Goal: Task Accomplishment & Management: Manage account settings

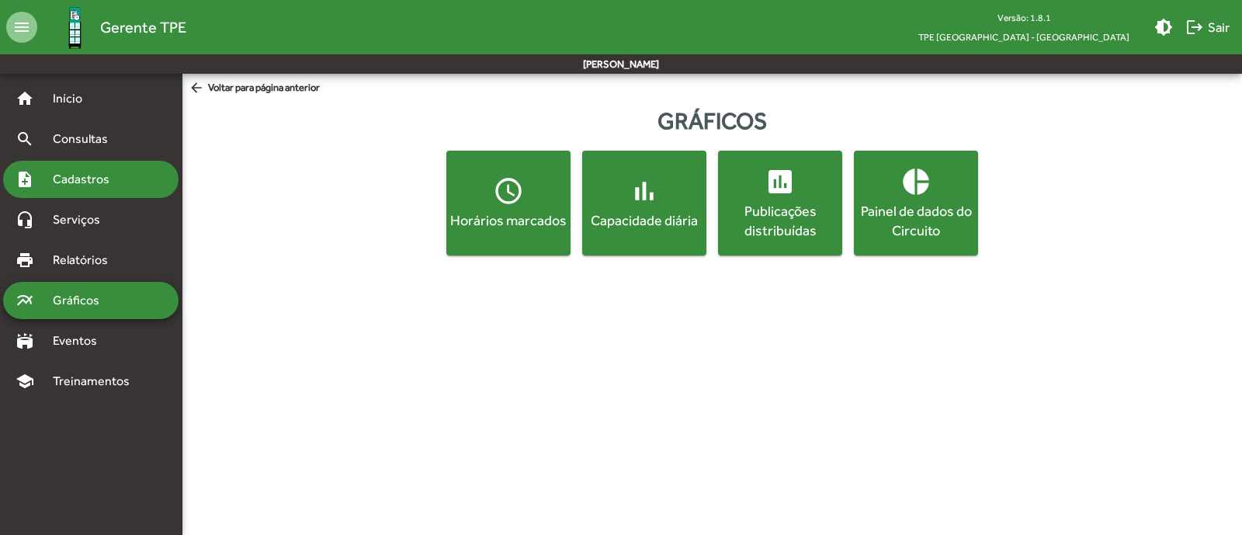
click at [113, 165] on div "note_add Cadastros" at bounding box center [90, 179] width 175 height 37
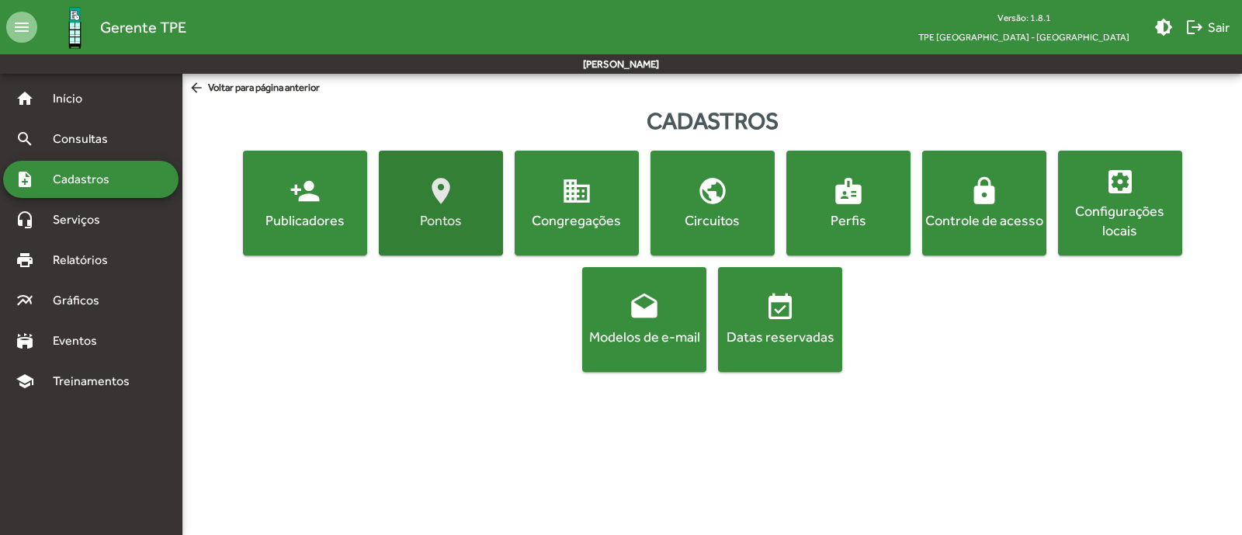
click at [446, 196] on mat-icon "location_on" at bounding box center [440, 190] width 31 height 31
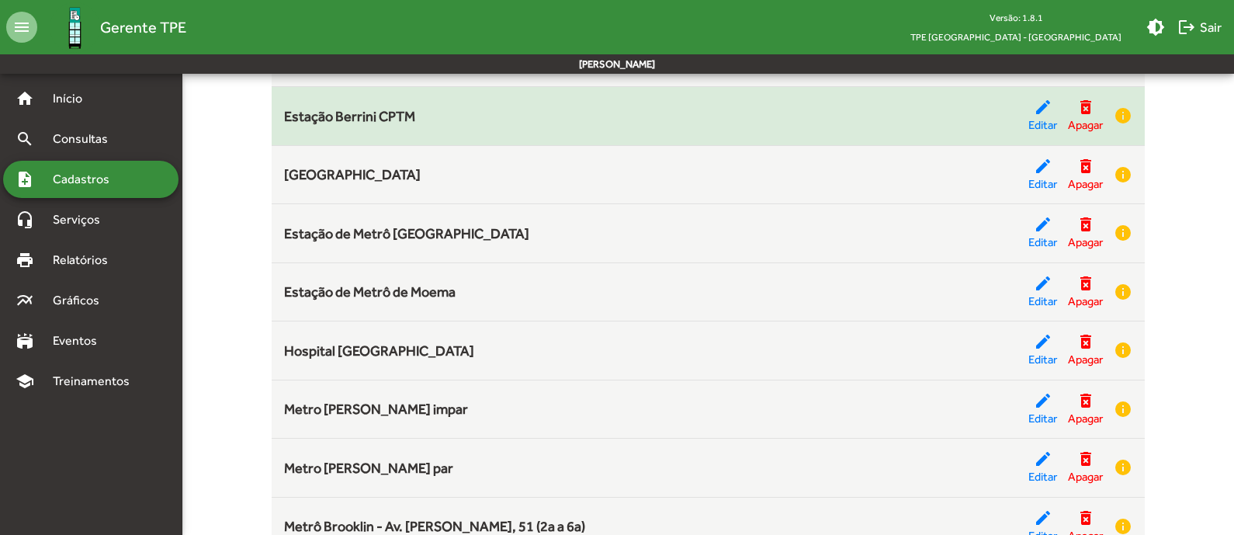
scroll to position [304, 0]
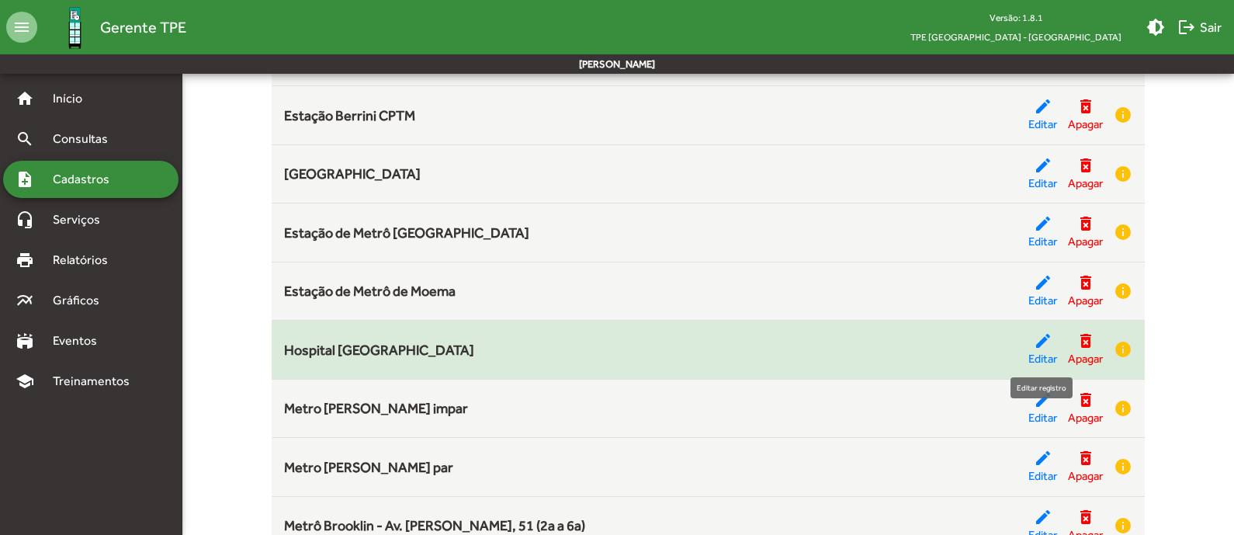
click at [1053, 339] on div "edit Editar" at bounding box center [1042, 349] width 29 height 36
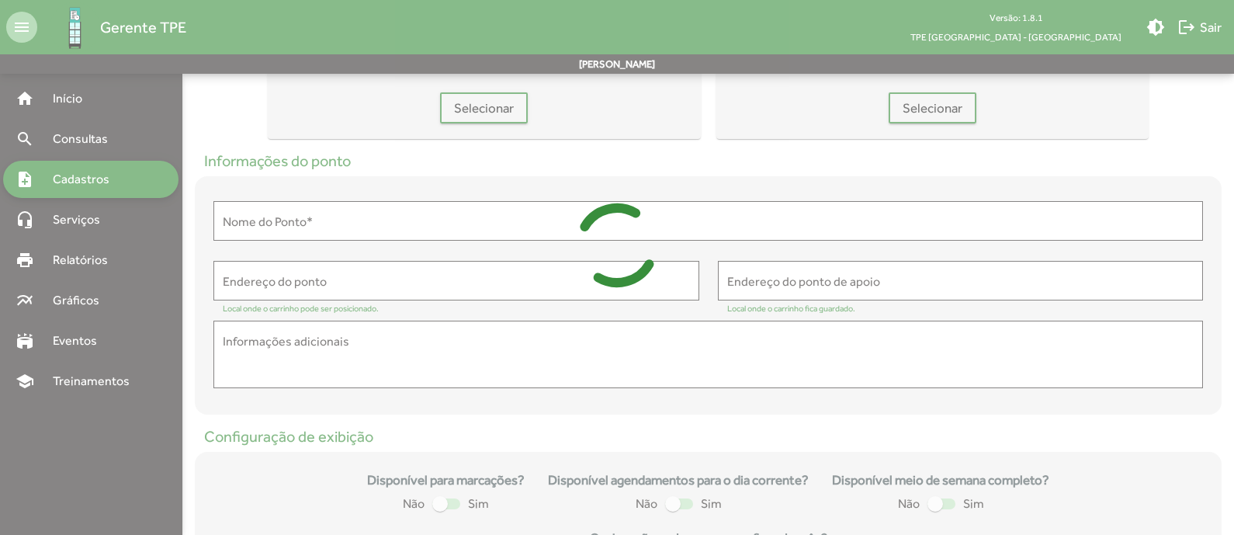
type input "**********"
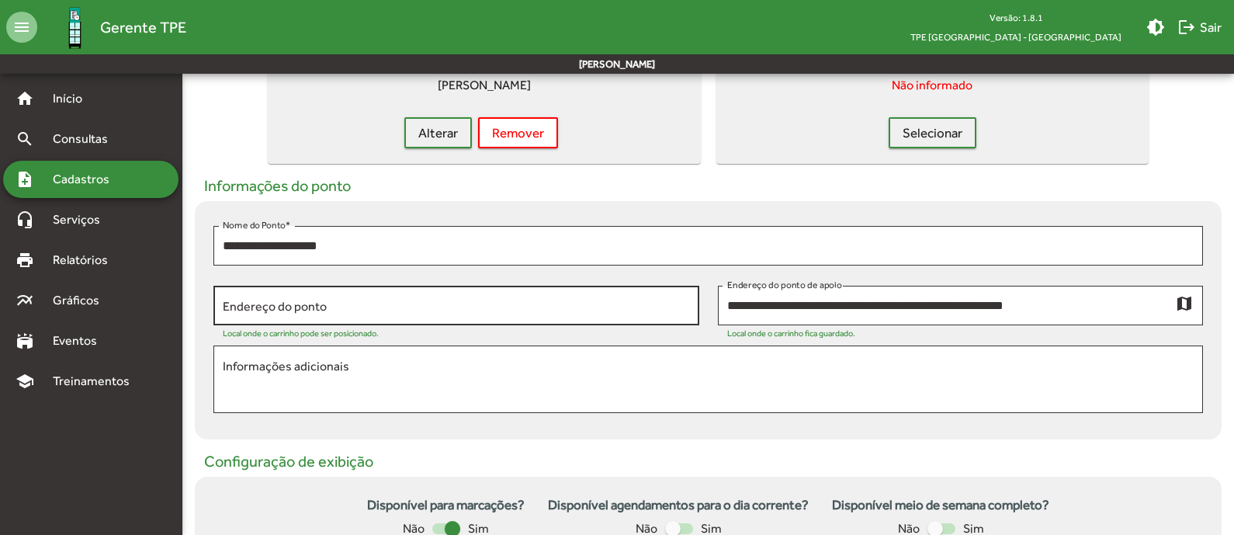
scroll to position [131, 0]
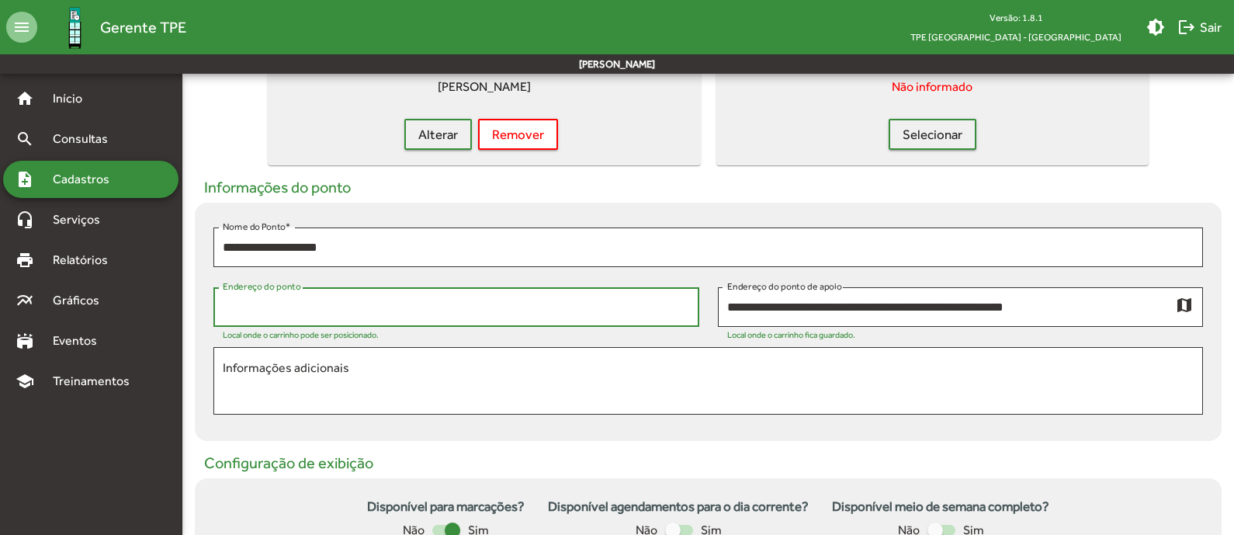
click at [384, 312] on input "Endereço do ponto" at bounding box center [456, 307] width 467 height 14
paste input "**********"
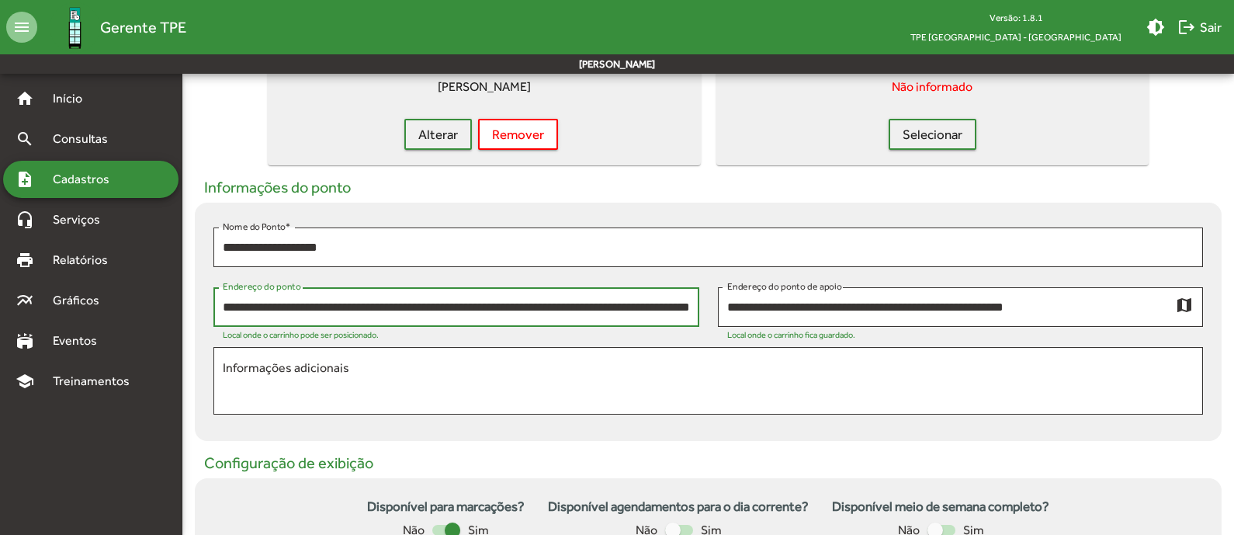
scroll to position [0, 101]
click at [516, 300] on input "**********" at bounding box center [447, 307] width 449 height 14
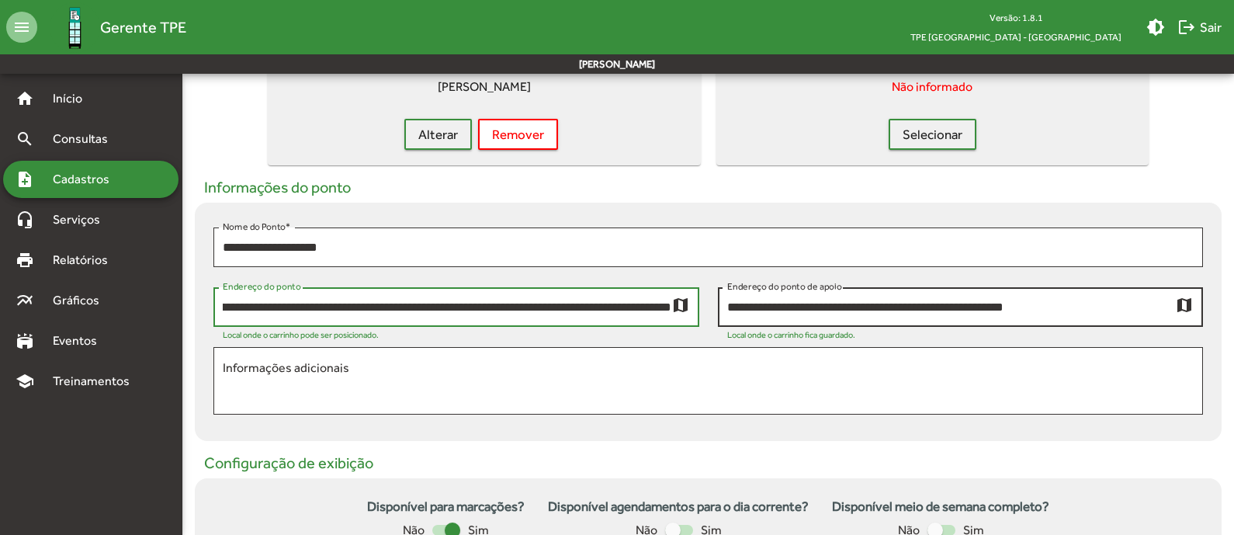
drag, startPoint x: 539, startPoint y: 310, endPoint x: 838, endPoint y: 289, distance: 299.5
click at [838, 289] on div "**********" at bounding box center [708, 310] width 1008 height 47
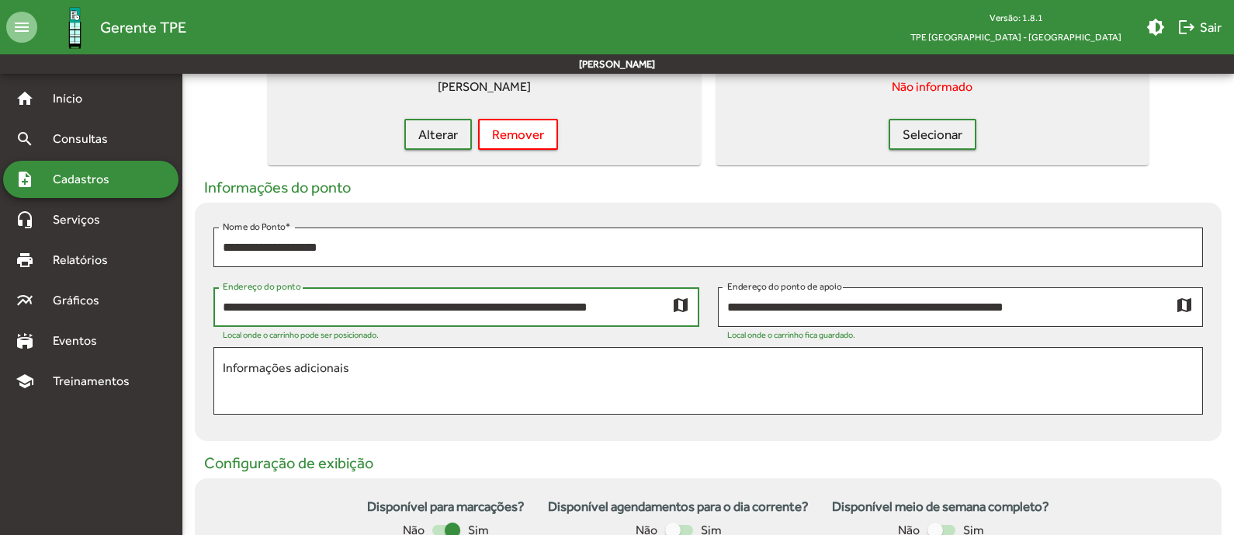
type input "**********"
click at [688, 302] on mat-icon "map" at bounding box center [680, 304] width 19 height 19
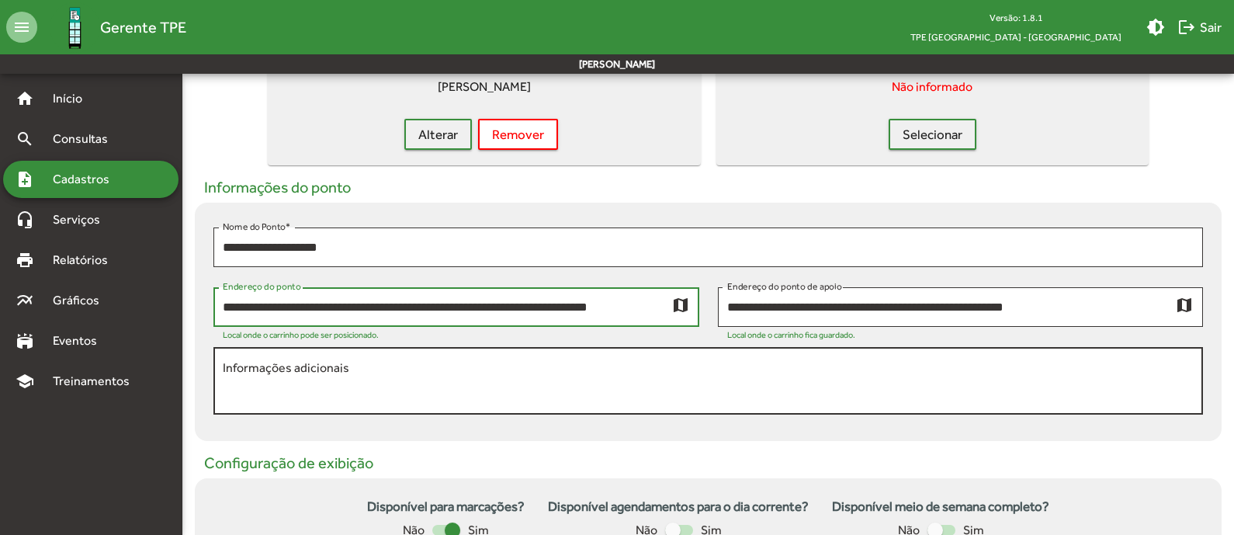
click at [370, 370] on textarea "Informações adicionais" at bounding box center [708, 381] width 971 height 45
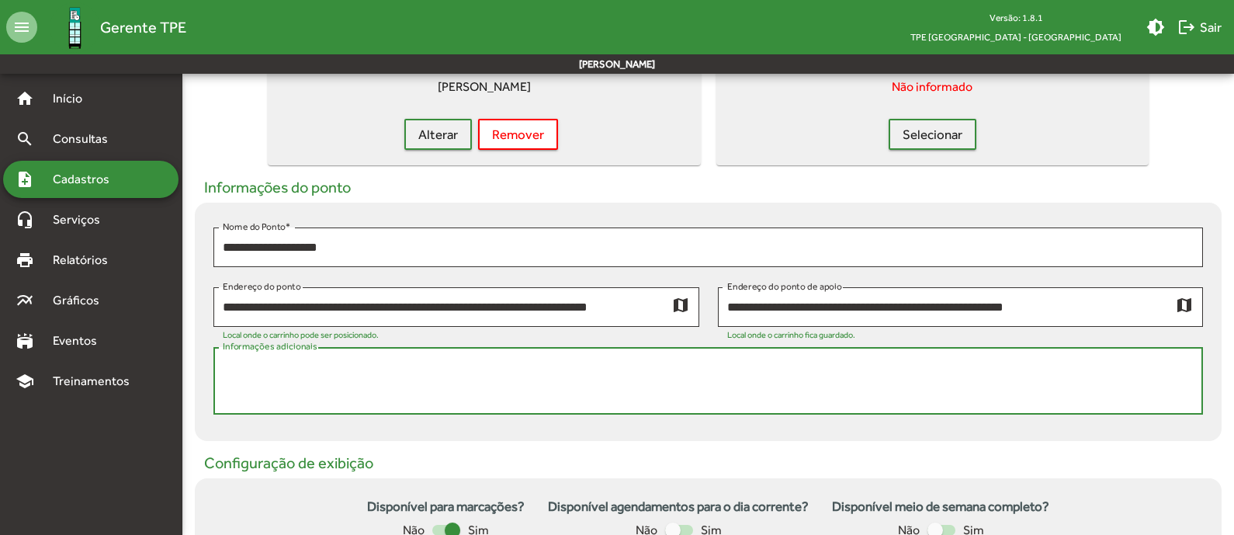
paste textarea "**********"
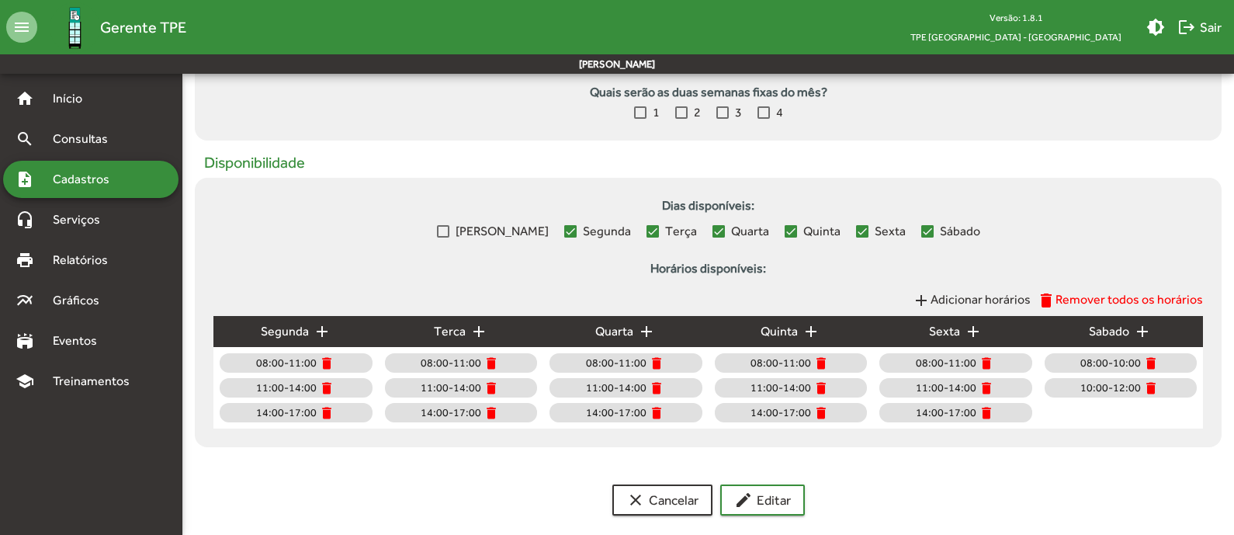
scroll to position [619, 0]
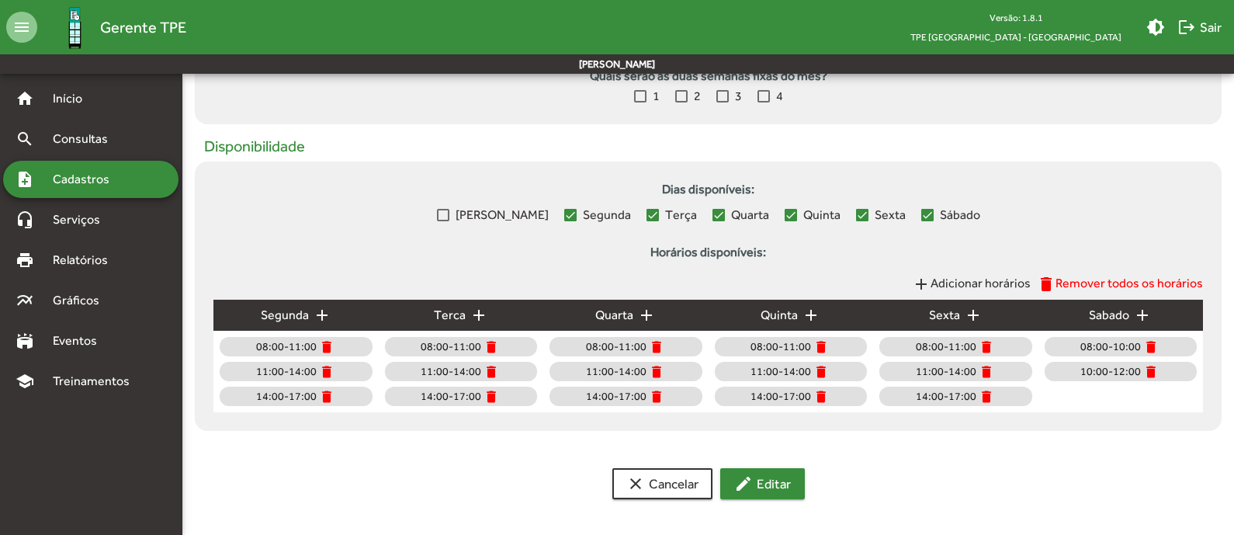
type textarea "**********"
click at [754, 482] on span "edit Editar" at bounding box center [762, 484] width 57 height 28
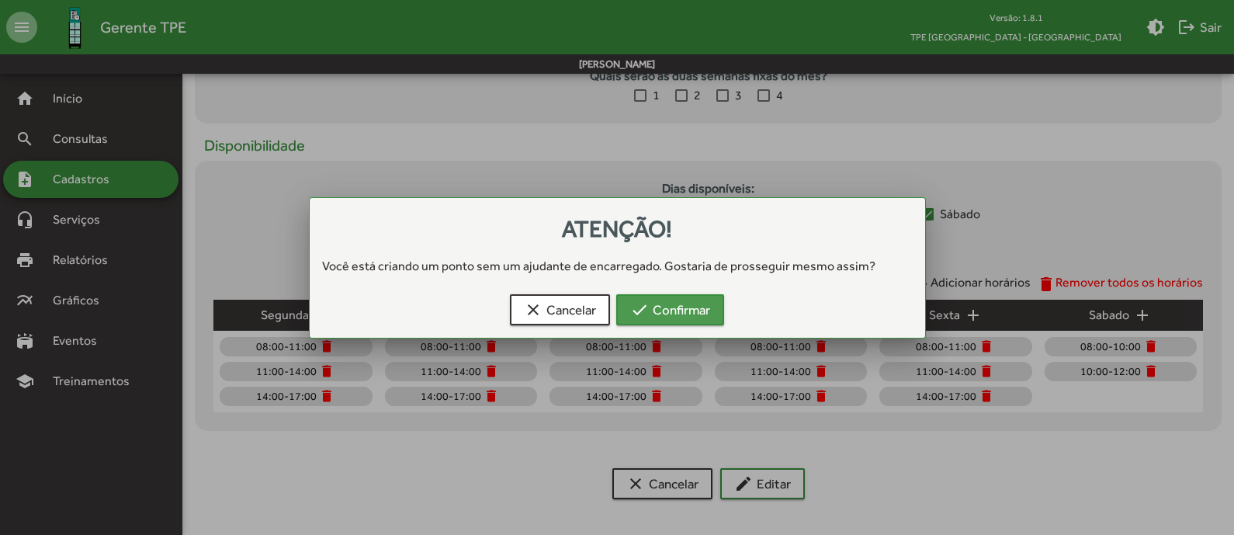
click at [664, 319] on span "check Confirmar" at bounding box center [670, 310] width 80 height 28
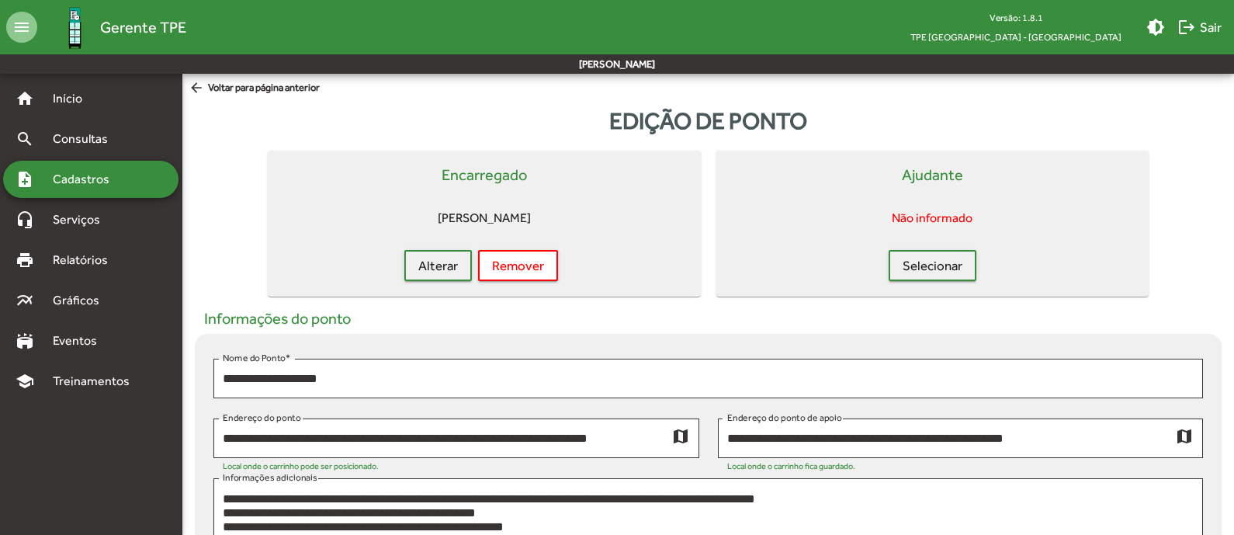
scroll to position [619, 0]
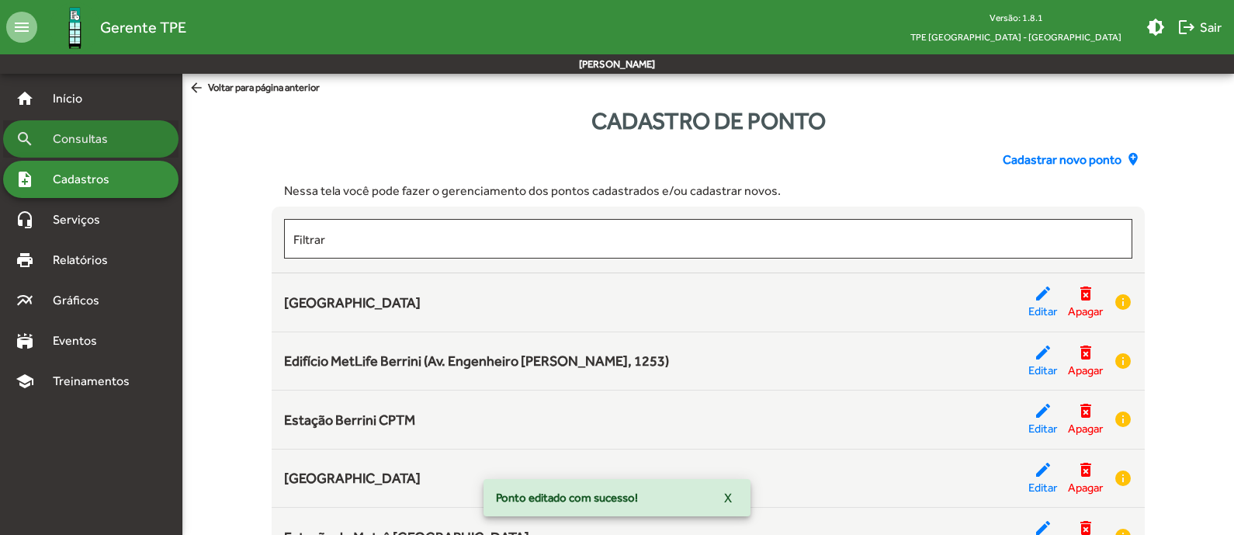
click at [96, 135] on span "Consultas" at bounding box center [85, 139] width 85 height 19
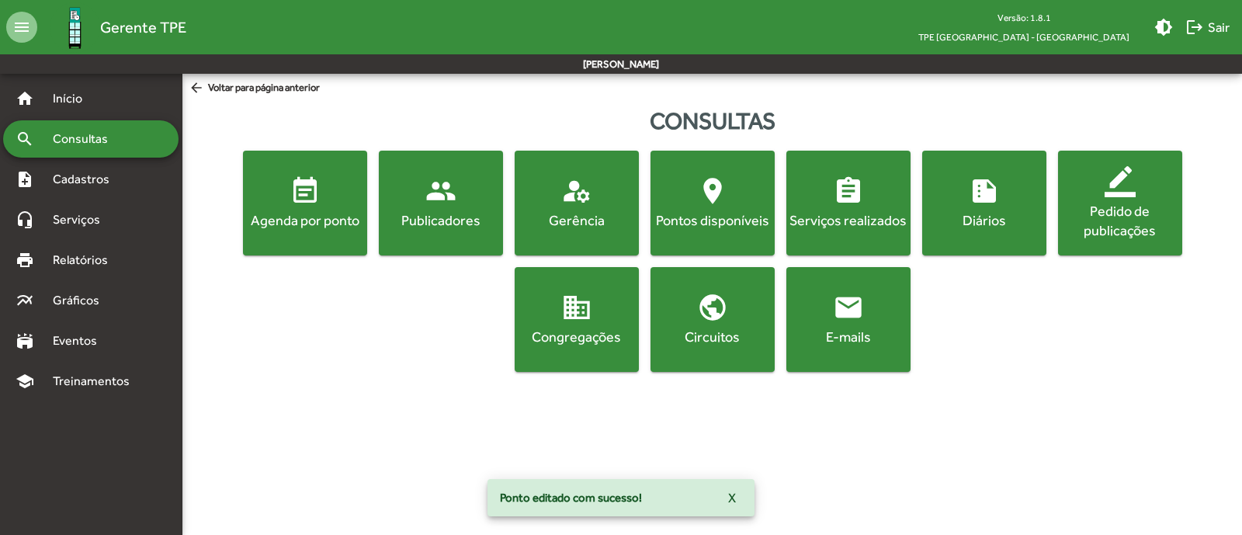
click at [442, 212] on div "Publicadores" at bounding box center [441, 219] width 118 height 19
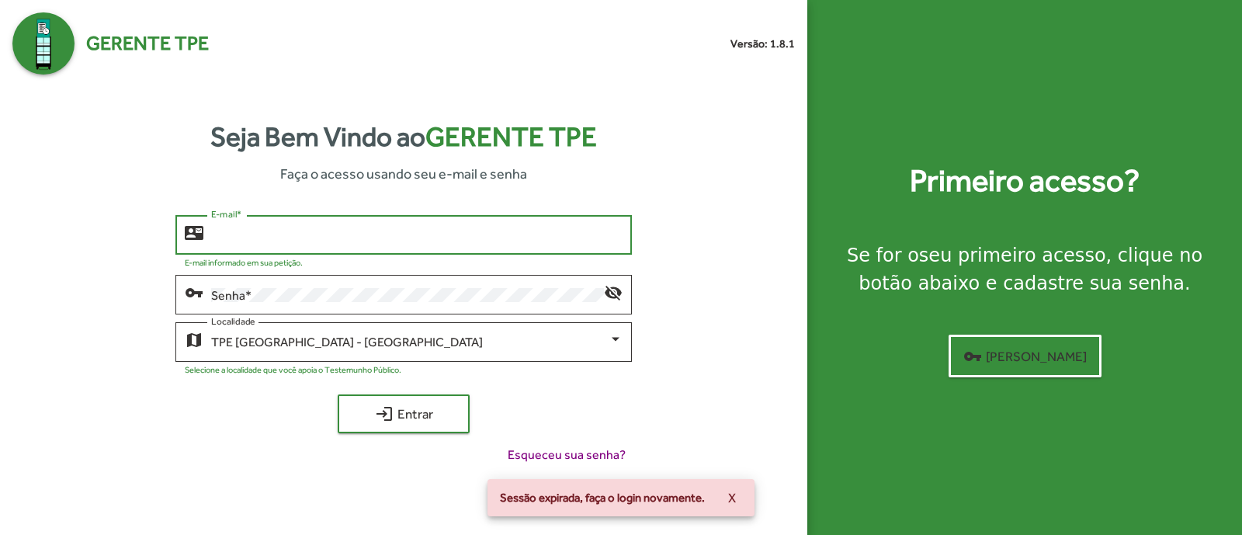
click at [435, 232] on input "E-mail *" at bounding box center [416, 235] width 411 height 14
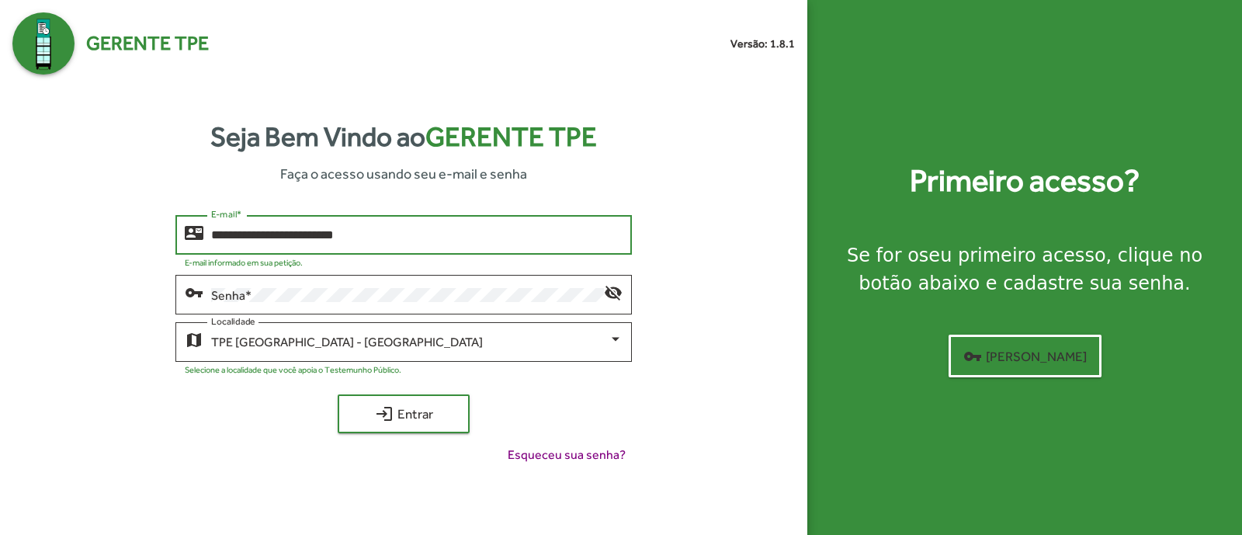
type input "**********"
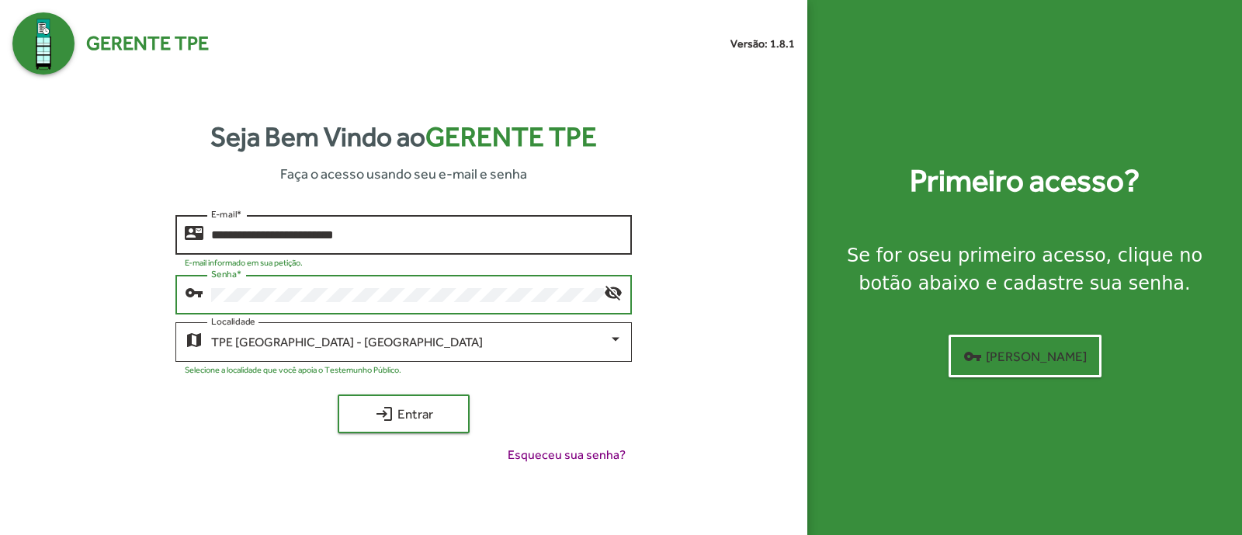
click at [338, 394] on button "login Entrar" at bounding box center [404, 413] width 132 height 39
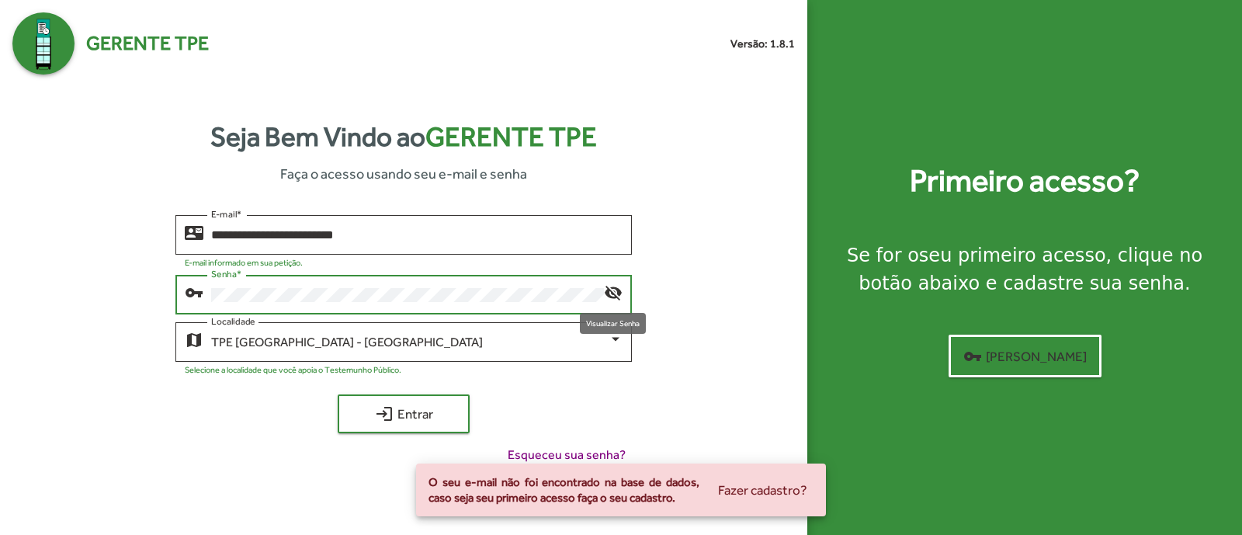
click at [613, 300] on mat-icon "visibility_off" at bounding box center [613, 291] width 19 height 19
click at [338, 394] on button "login Entrar" at bounding box center [404, 413] width 132 height 39
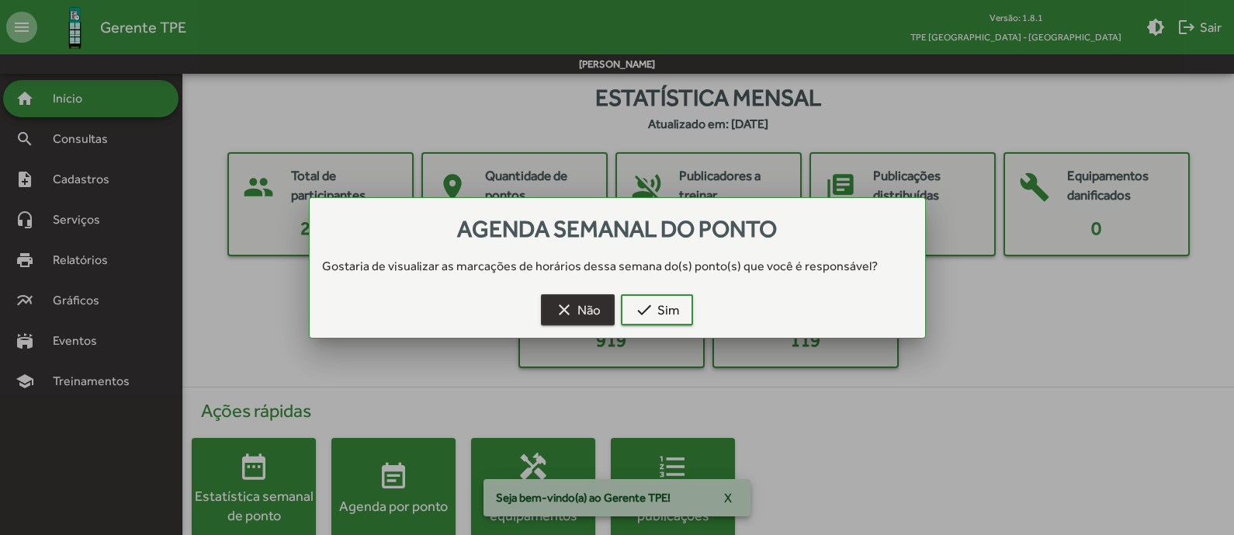
click at [573, 298] on span "clear Não" at bounding box center [578, 310] width 46 height 28
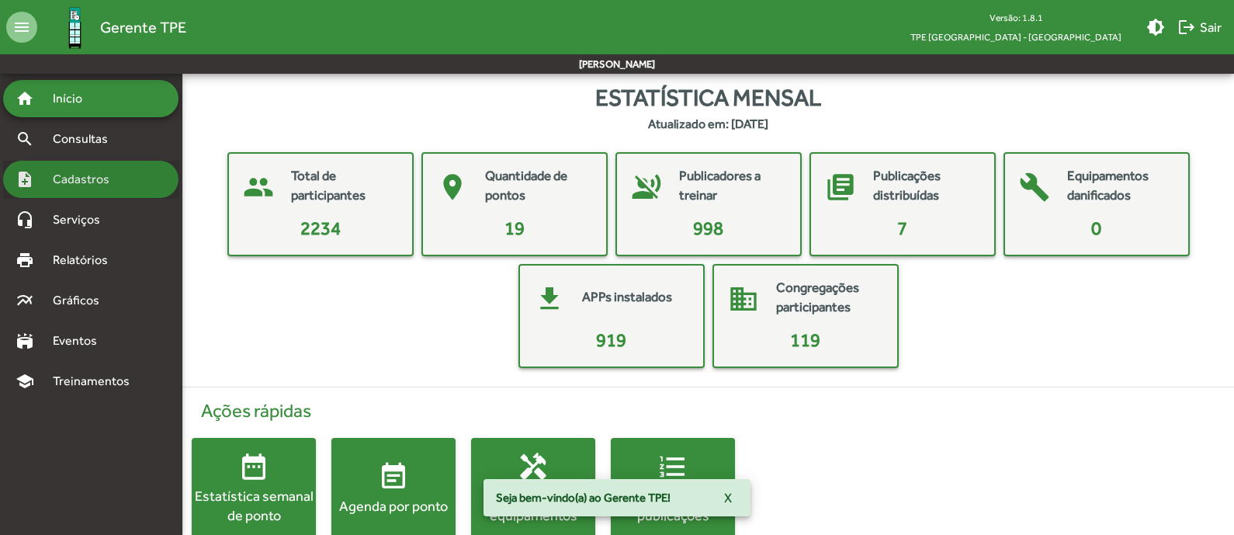
click at [70, 192] on div "note_add Cadastros" at bounding box center [90, 179] width 175 height 37
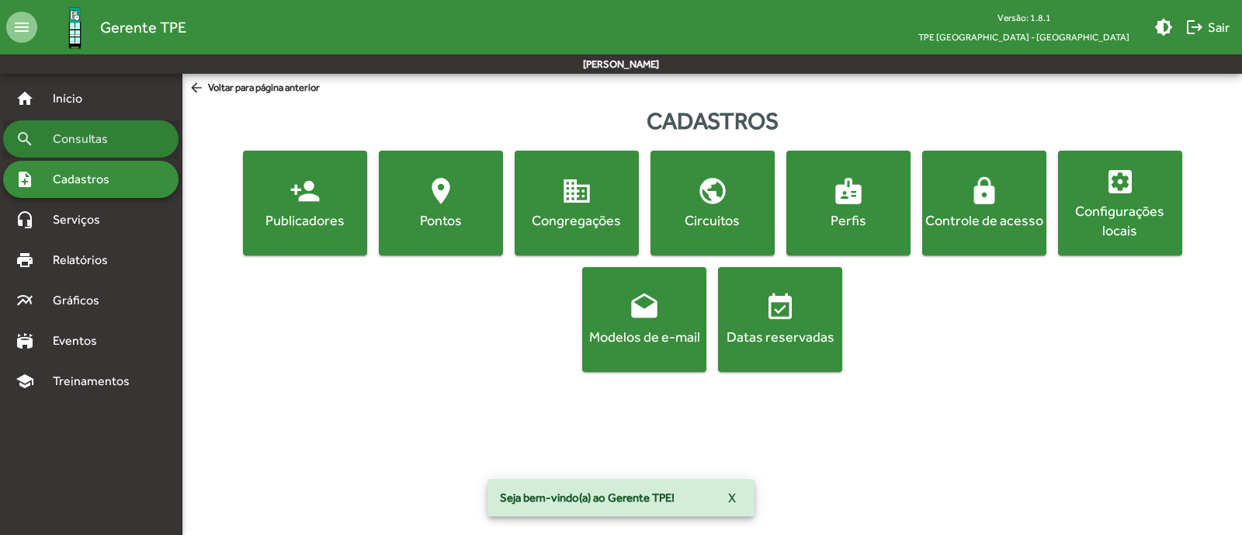
click at [89, 137] on span "Consultas" at bounding box center [85, 139] width 85 height 19
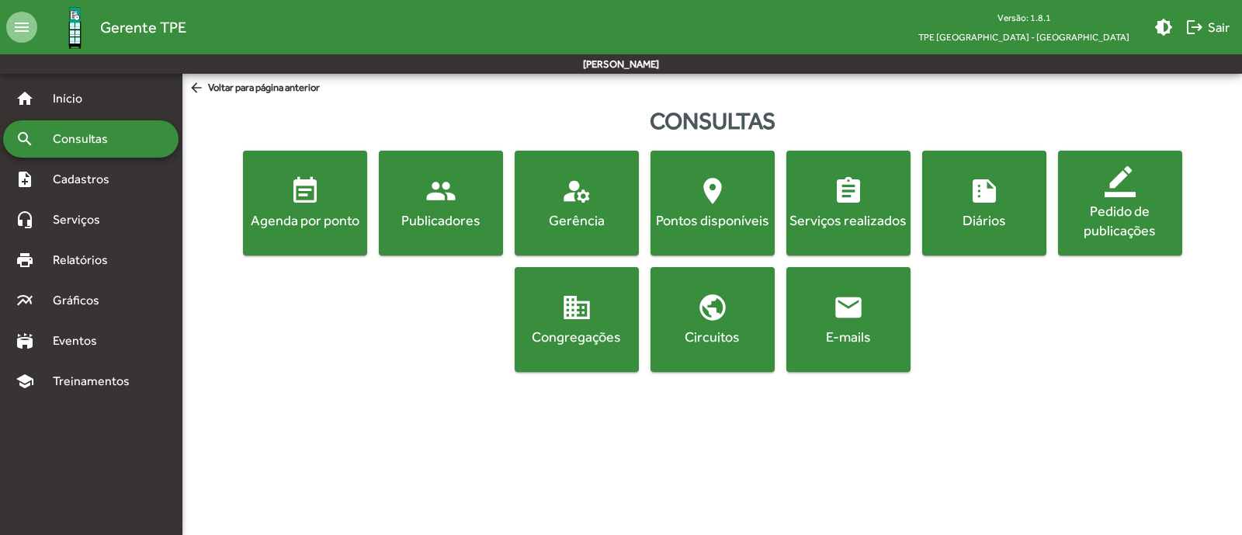
click at [454, 224] on div "Publicadores" at bounding box center [441, 219] width 118 height 19
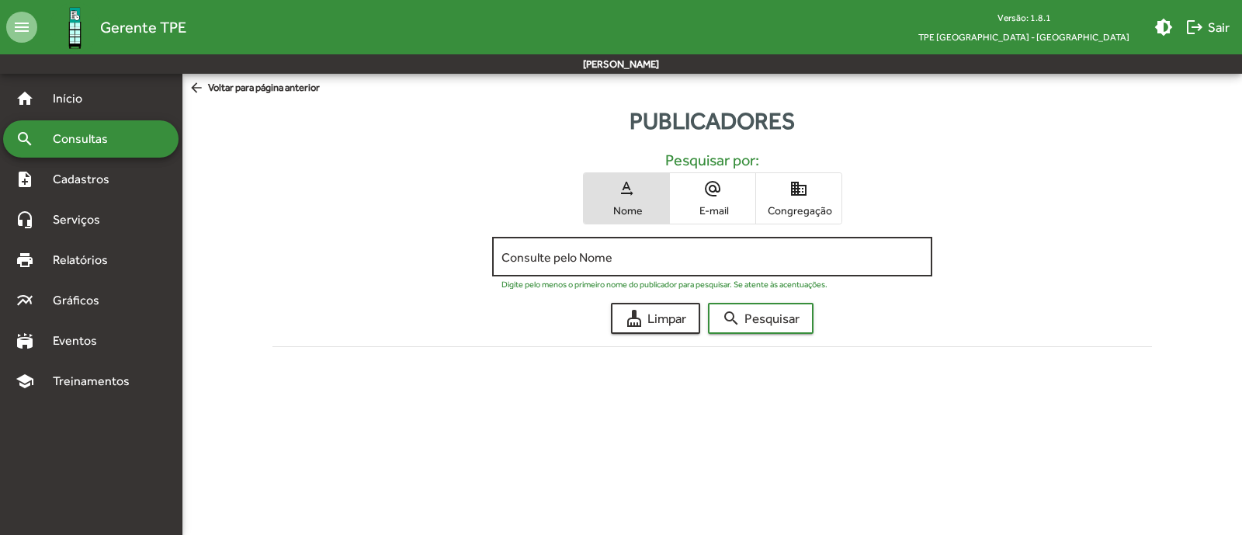
click at [584, 252] on input "Consulte pelo Nome" at bounding box center [711, 257] width 421 height 14
type input "*******"
click at [708, 303] on button "search Pesquisar" at bounding box center [761, 318] width 106 height 31
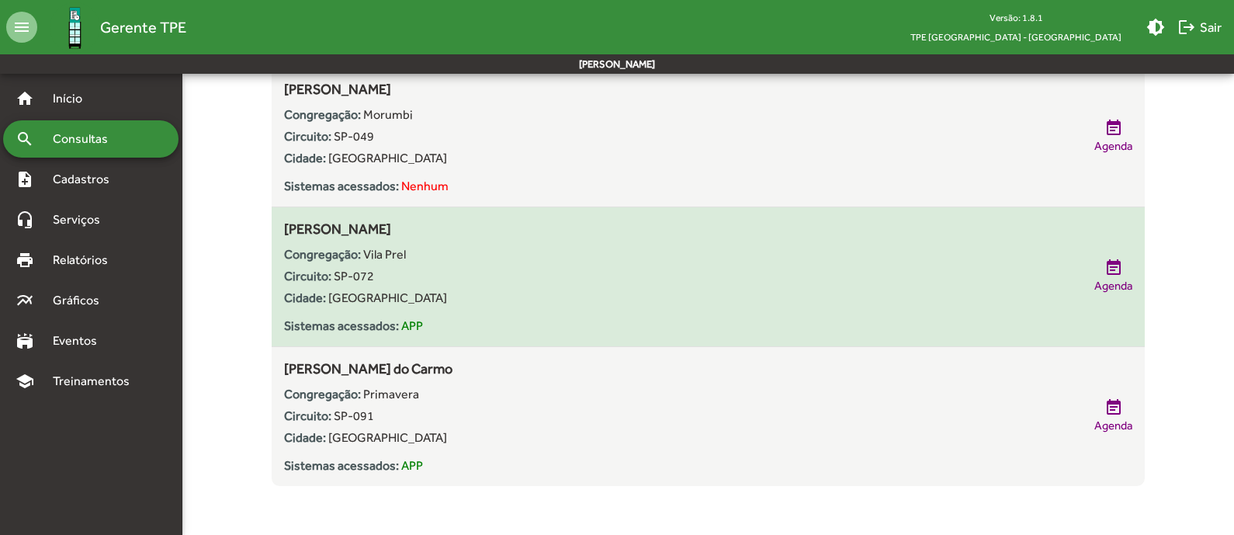
scroll to position [291, 0]
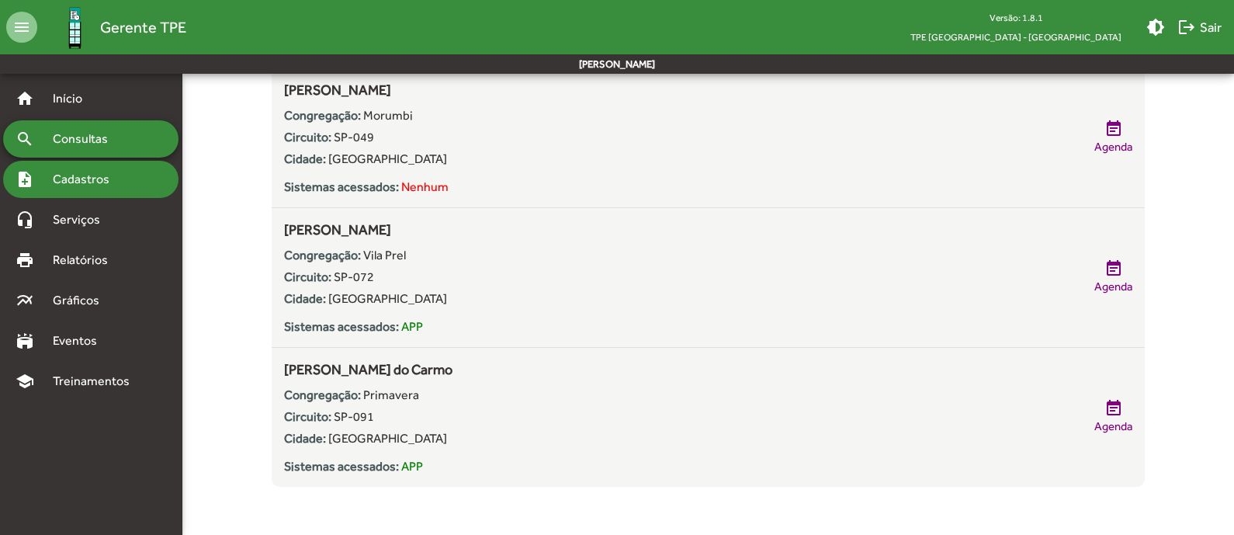
click at [81, 174] on span "Cadastros" at bounding box center [86, 179] width 86 height 19
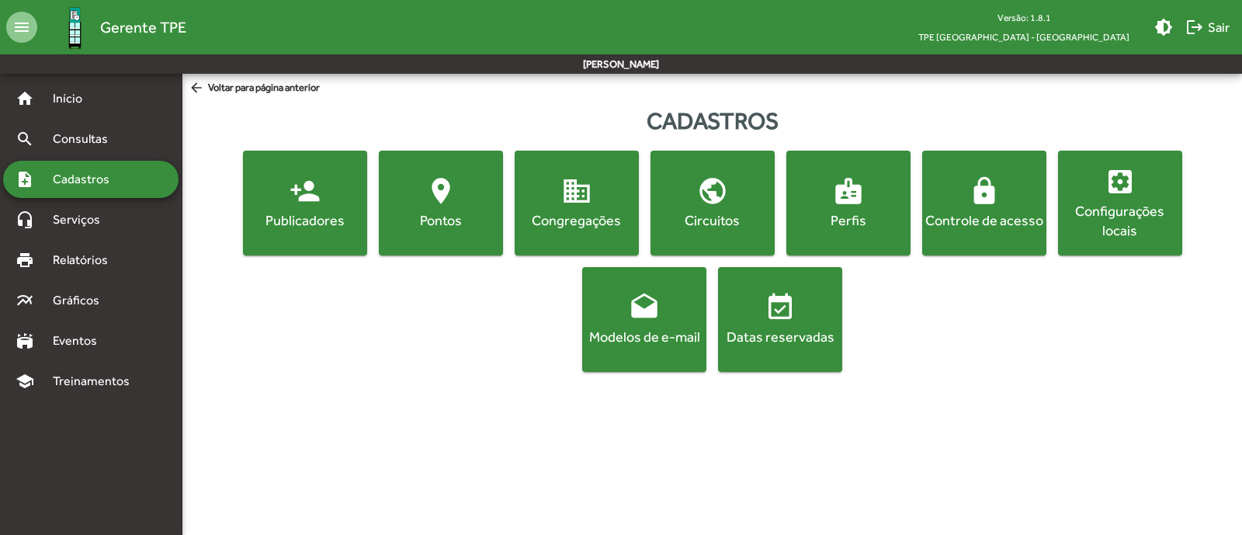
click at [979, 205] on mat-icon "lock" at bounding box center [984, 190] width 31 height 31
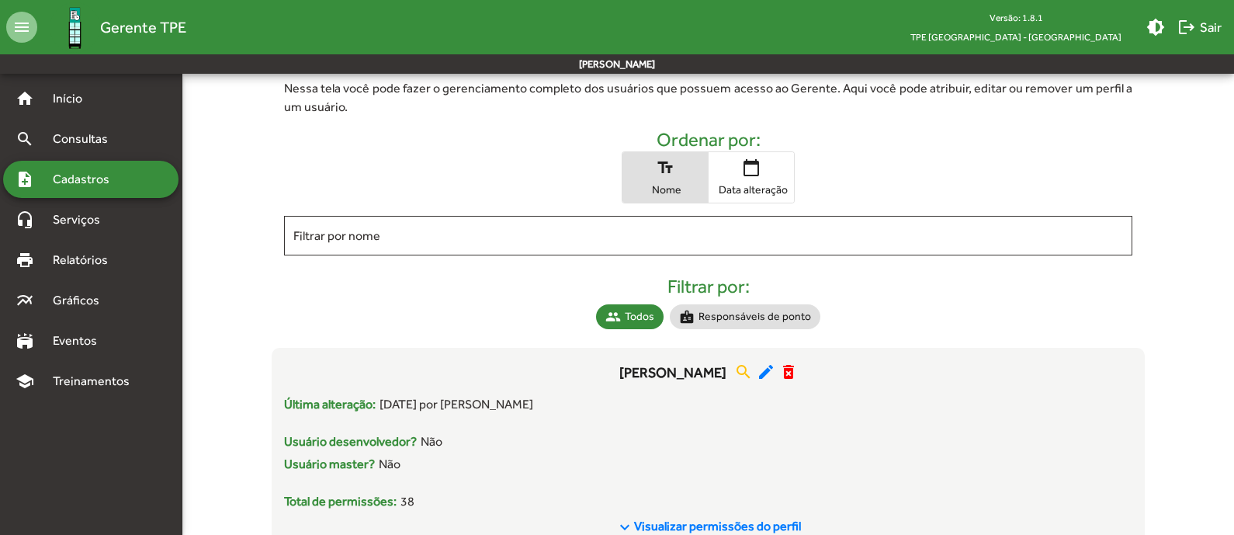
scroll to position [101, 0]
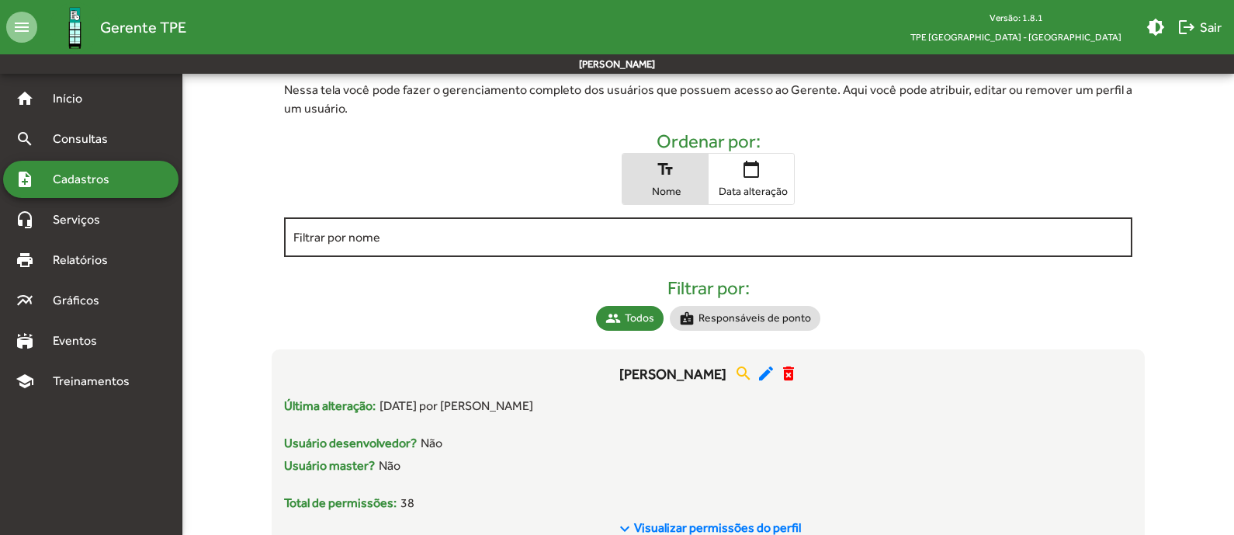
click at [490, 239] on input "Filtrar por nome" at bounding box center [708, 237] width 830 height 14
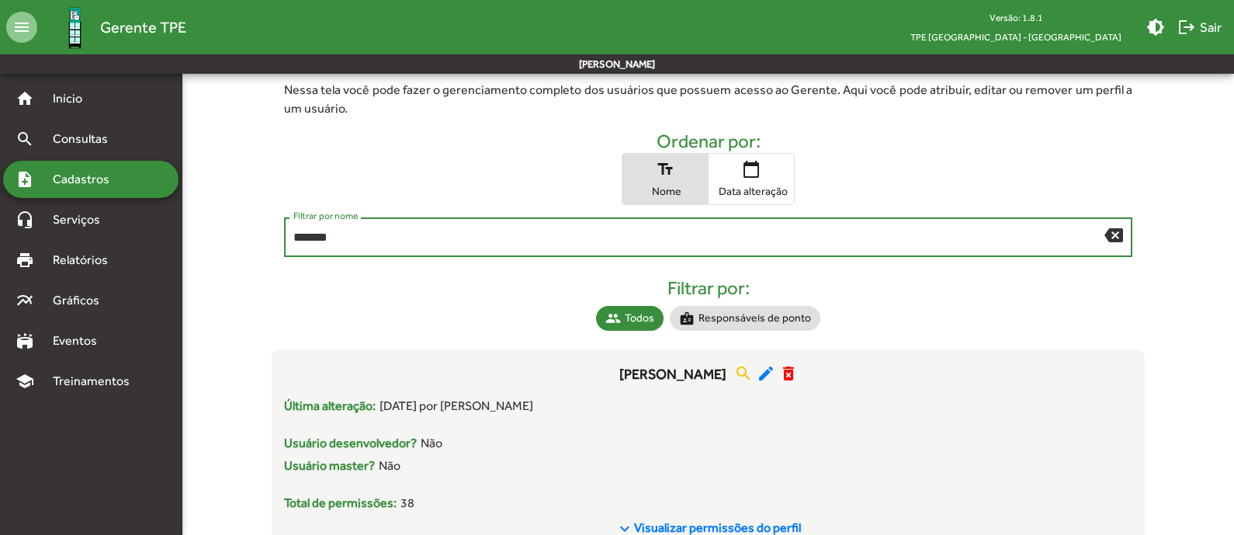
type input "*******"
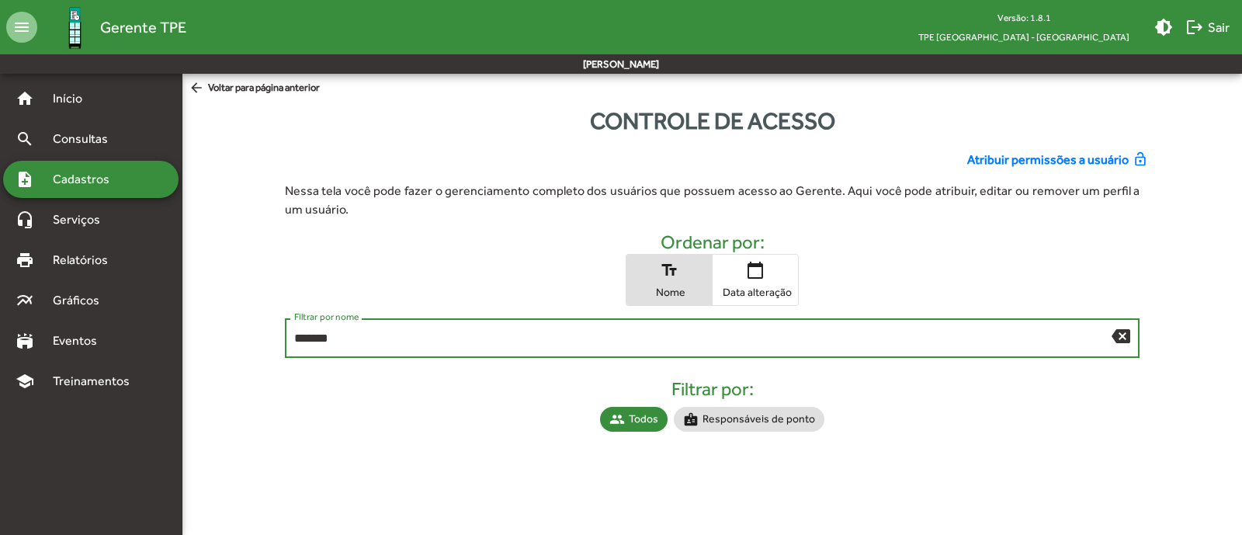
click at [1017, 155] on span "Atribuir permissões a usuário" at bounding box center [1047, 160] width 161 height 19
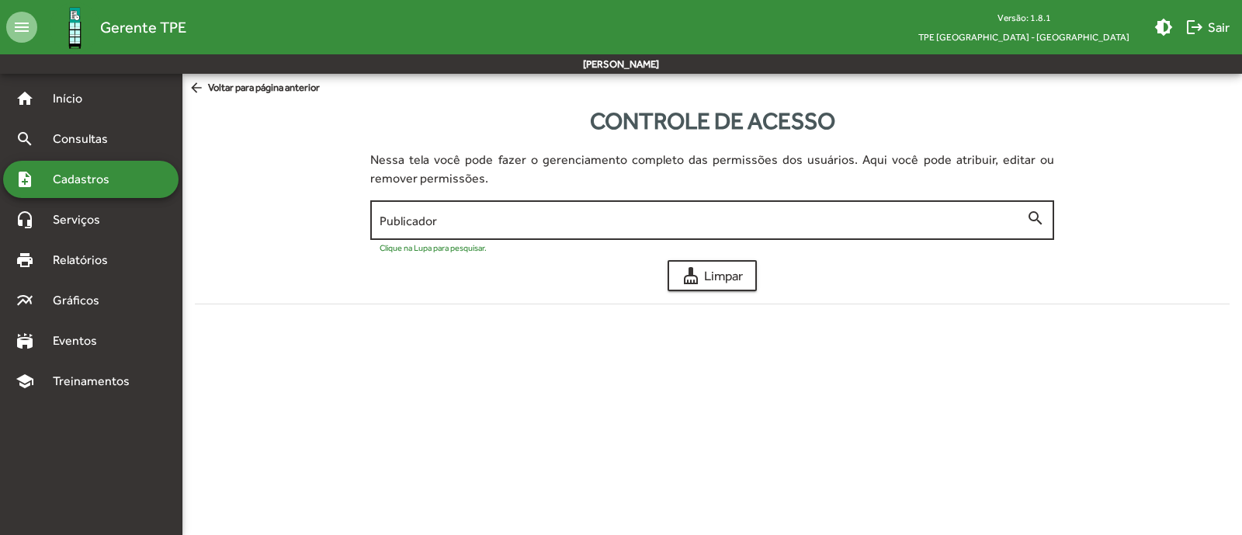
click at [521, 206] on div "Publicador" at bounding box center [702, 218] width 646 height 43
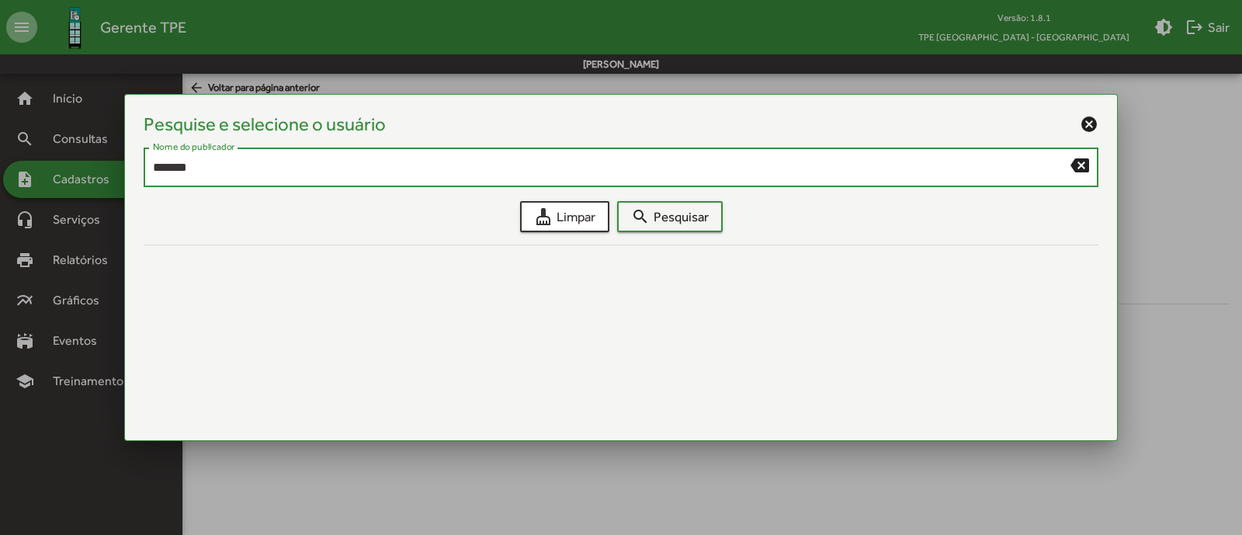
type input "*******"
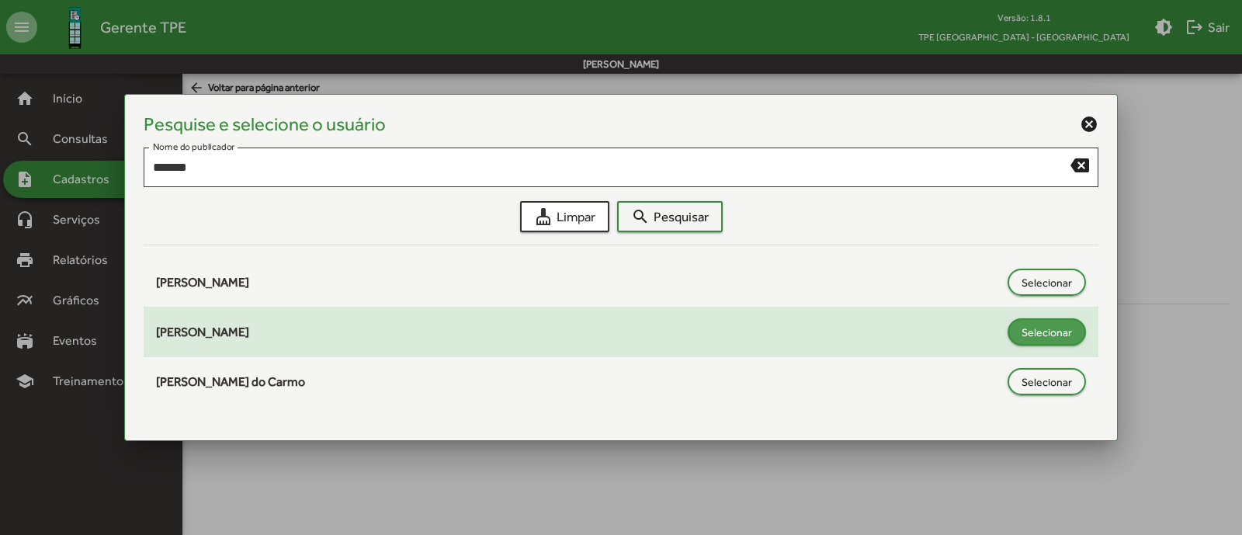
click at [1031, 339] on span "Selecionar" at bounding box center [1046, 332] width 50 height 28
type input "**********"
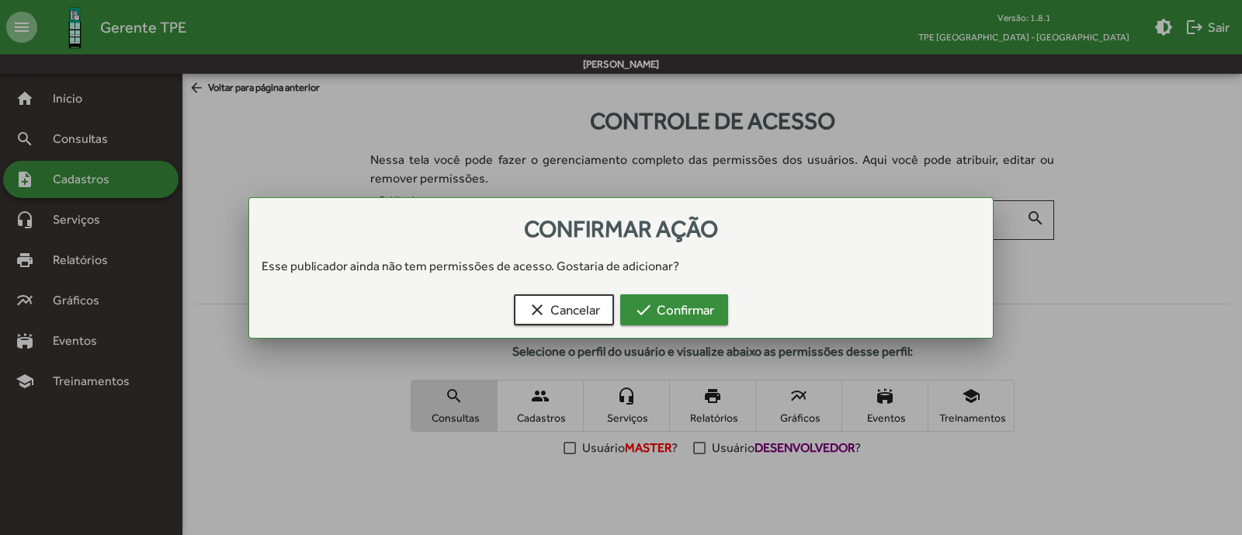
click at [677, 308] on span "check Confirmar" at bounding box center [674, 310] width 80 height 28
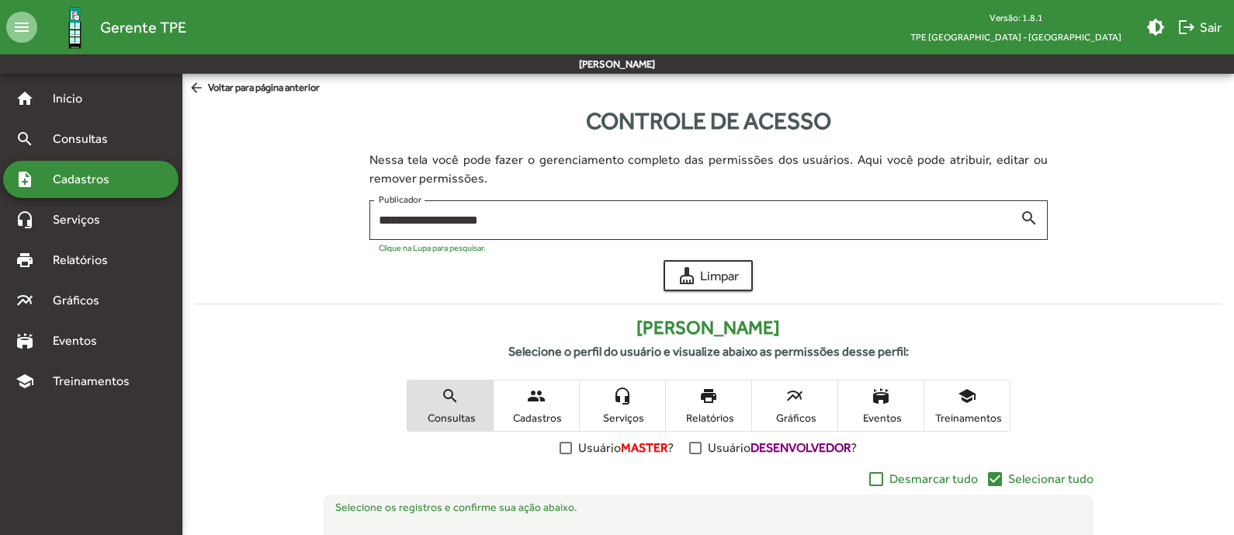
scroll to position [310, 0]
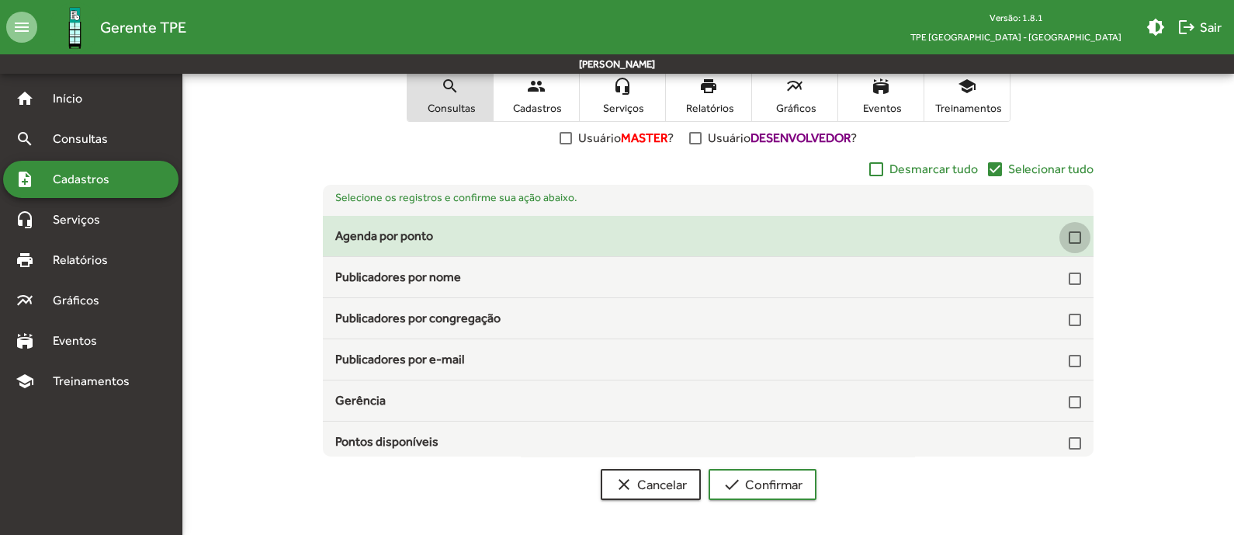
click at [1069, 233] on div at bounding box center [1075, 237] width 12 height 12
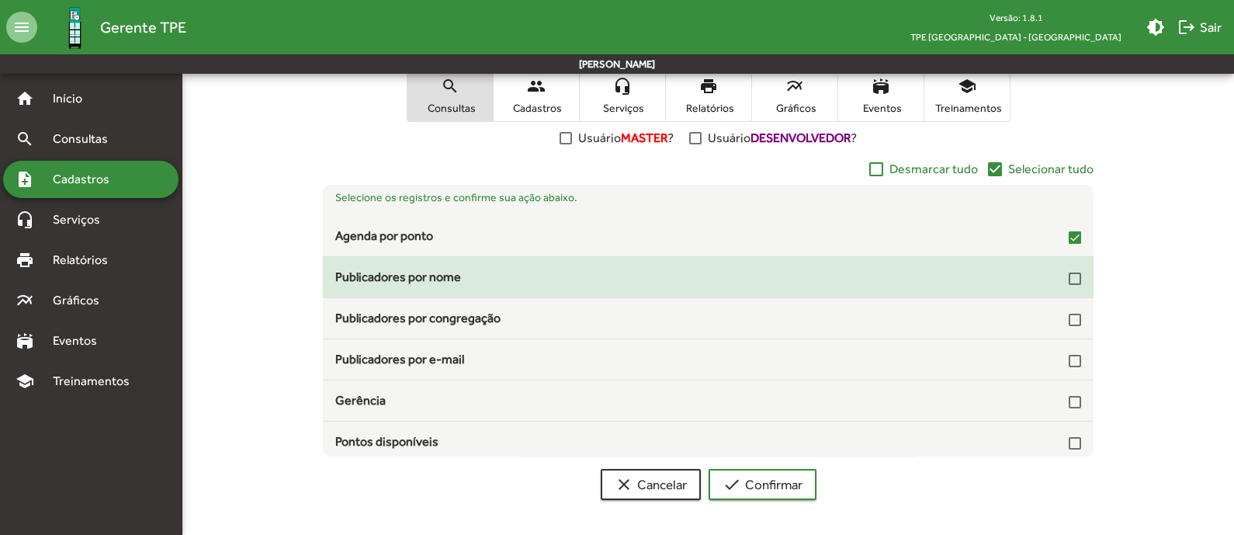
click at [1073, 277] on div at bounding box center [1075, 278] width 12 height 12
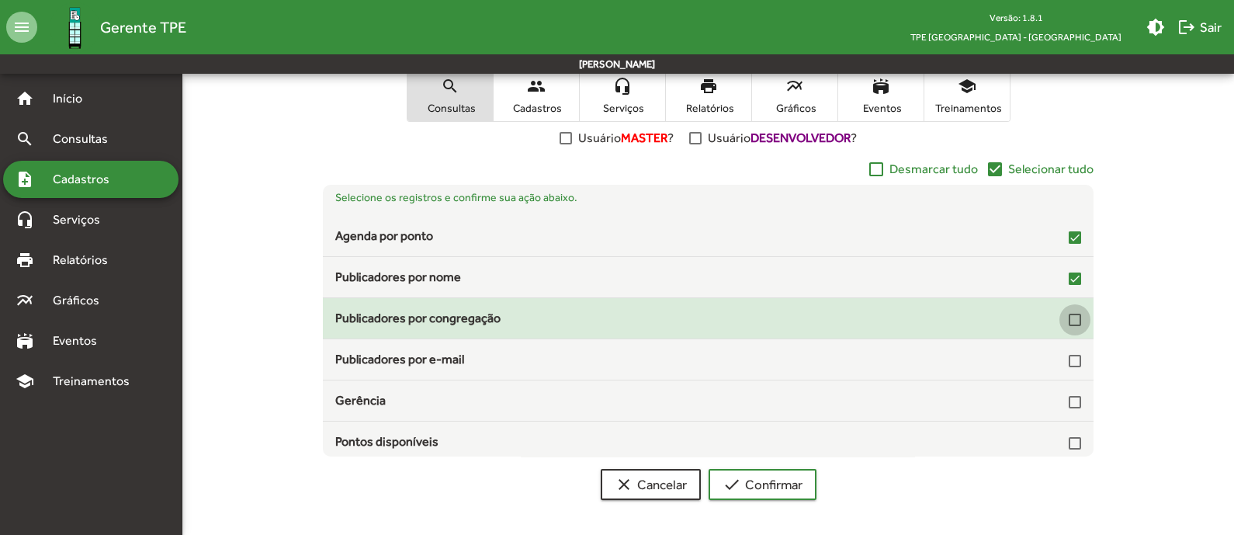
click at [1069, 317] on div at bounding box center [1075, 320] width 12 height 12
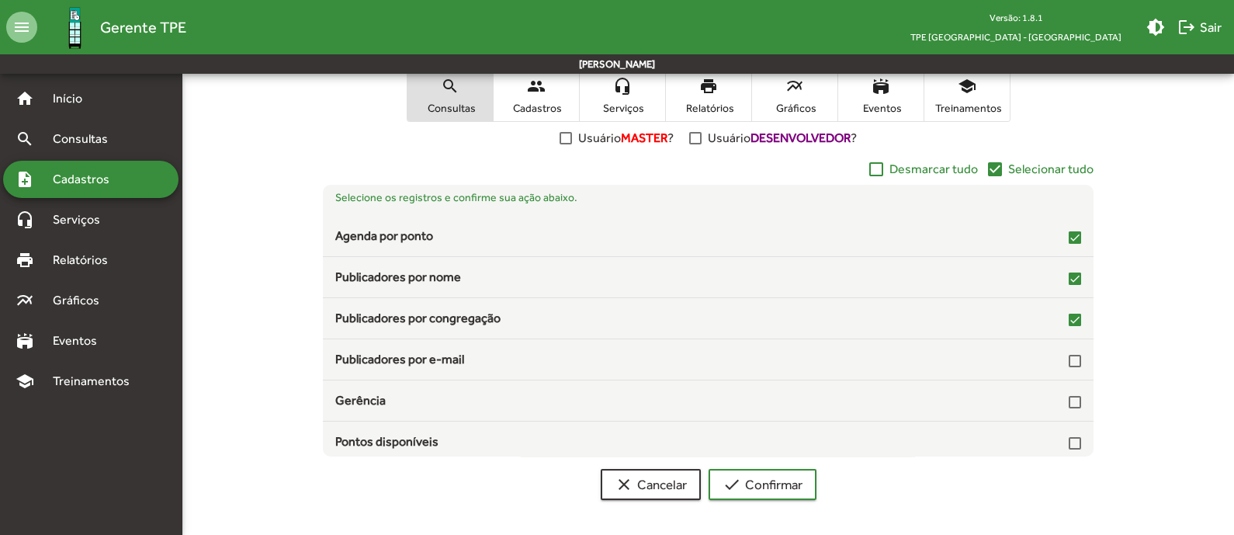
drag, startPoint x: 1067, startPoint y: 317, endPoint x: 1137, endPoint y: 296, distance: 72.7
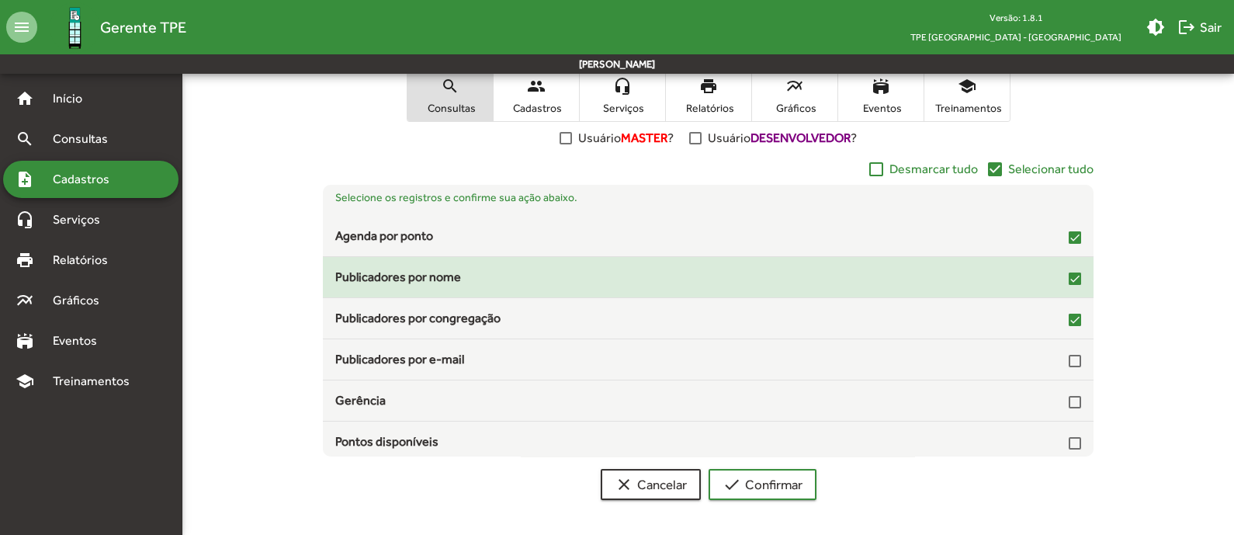
drag, startPoint x: 1137, startPoint y: 296, endPoint x: 611, endPoint y: 277, distance: 526.5
click at [611, 277] on div "Publicadores por nome" at bounding box center [707, 277] width 745 height 19
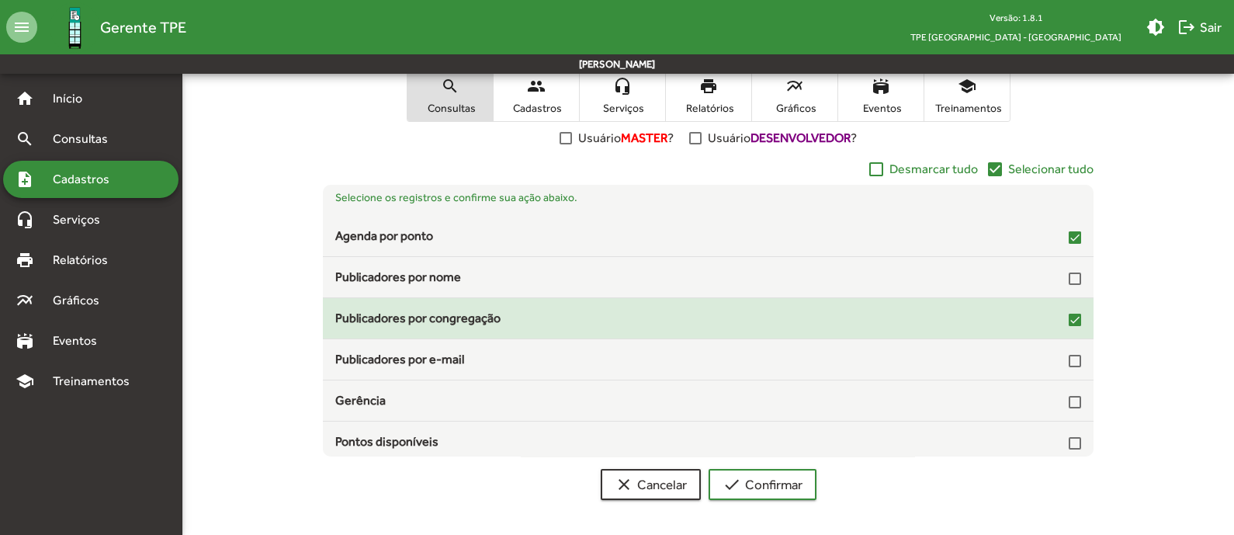
click at [1062, 327] on mat-list-item "Publicadores por congregação" at bounding box center [708, 318] width 770 height 41
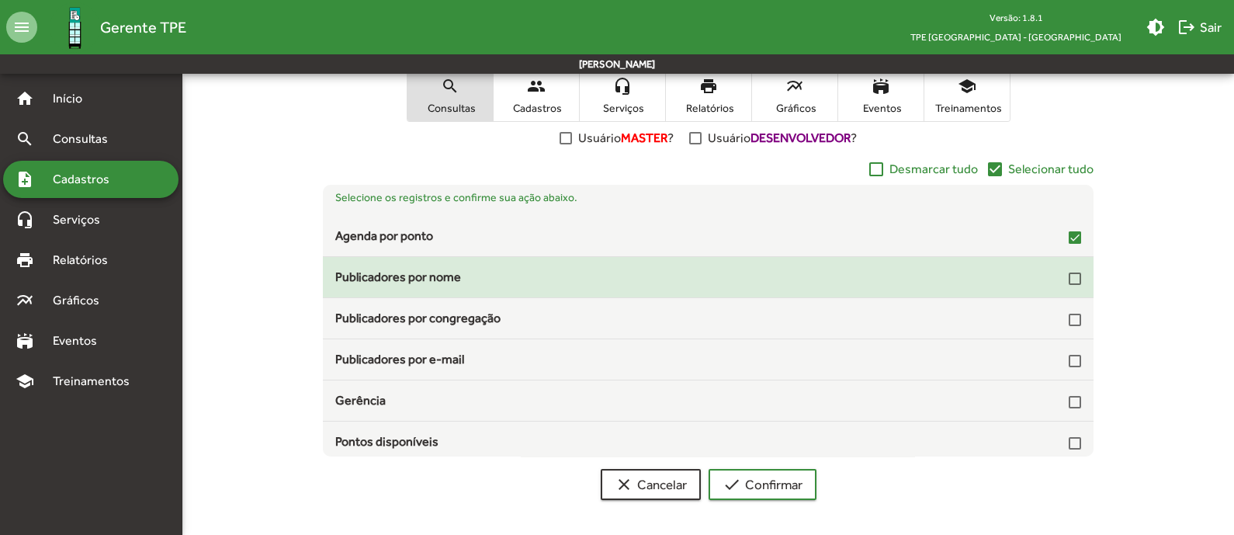
click at [1076, 268] on div "Publicadores por nome" at bounding box center [708, 277] width 770 height 19
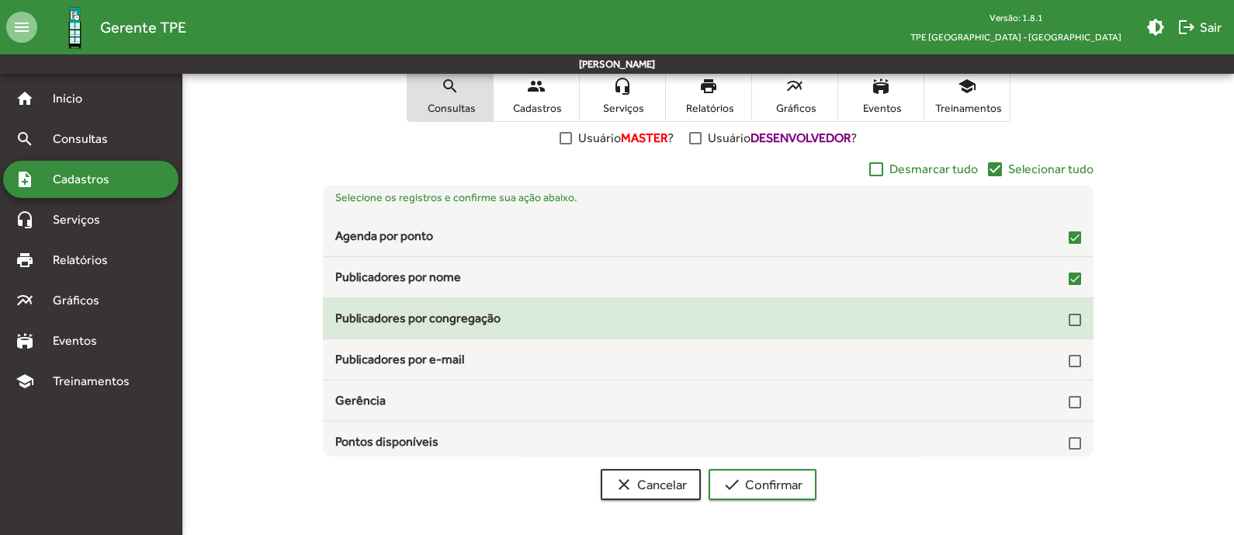
click at [1069, 322] on div at bounding box center [1075, 320] width 12 height 12
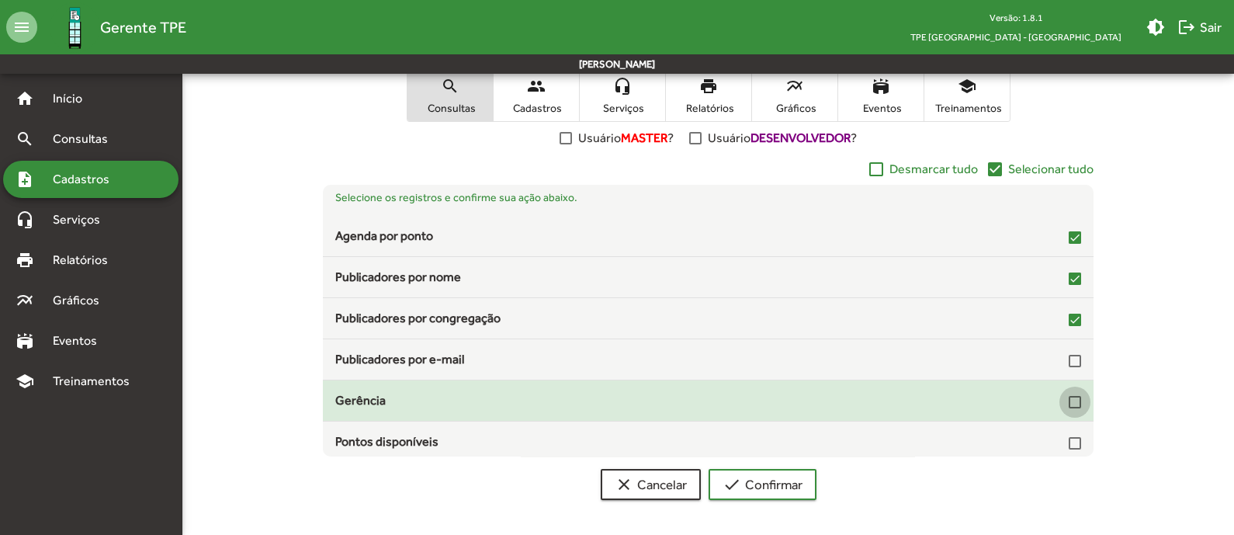
click at [1069, 400] on div at bounding box center [1075, 402] width 12 height 12
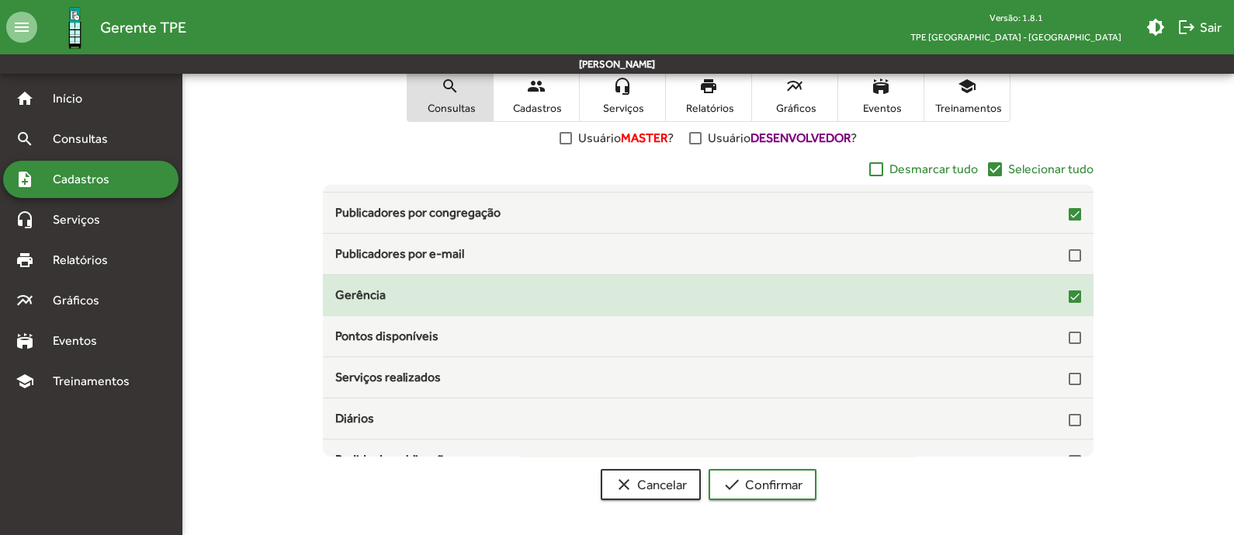
scroll to position [120, 0]
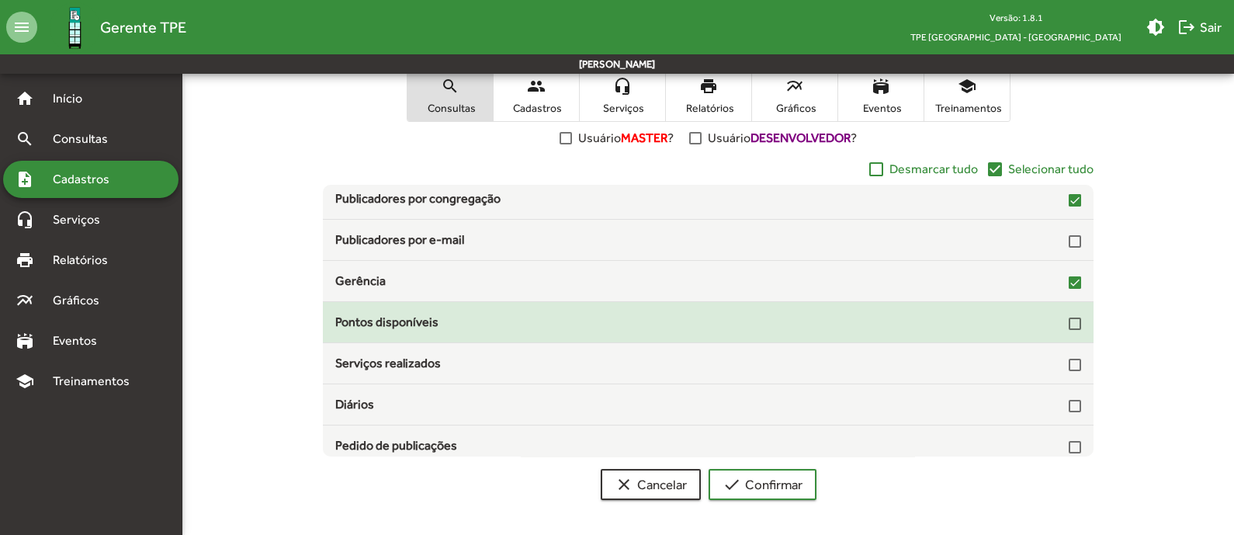
click at [1075, 320] on div "Pontos disponíveis" at bounding box center [708, 322] width 770 height 19
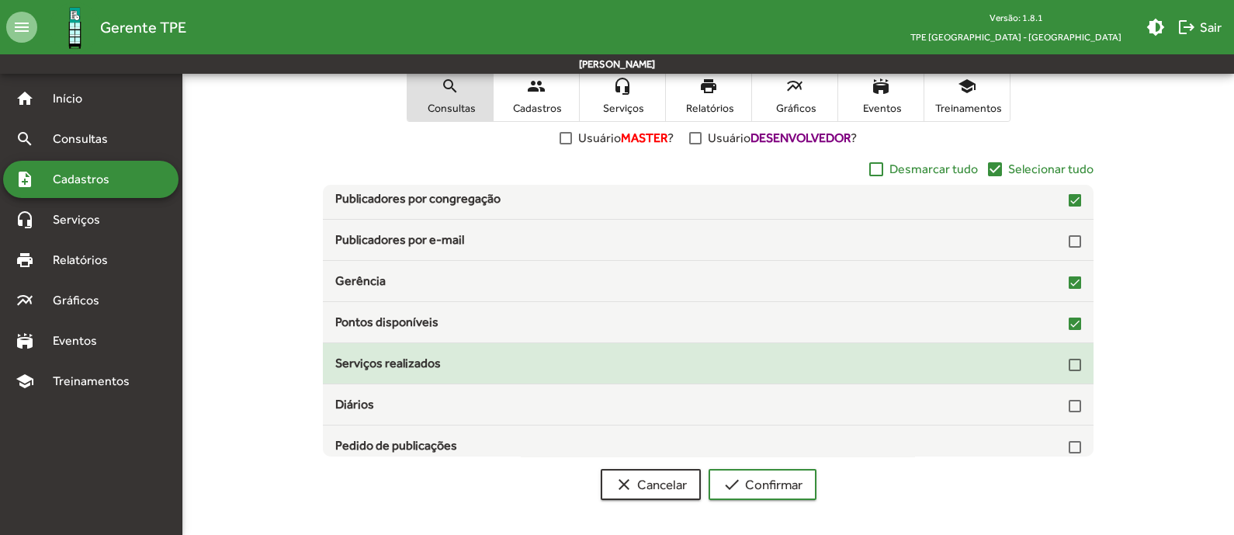
click at [1069, 355] on mat-checkbox at bounding box center [1075, 362] width 12 height 15
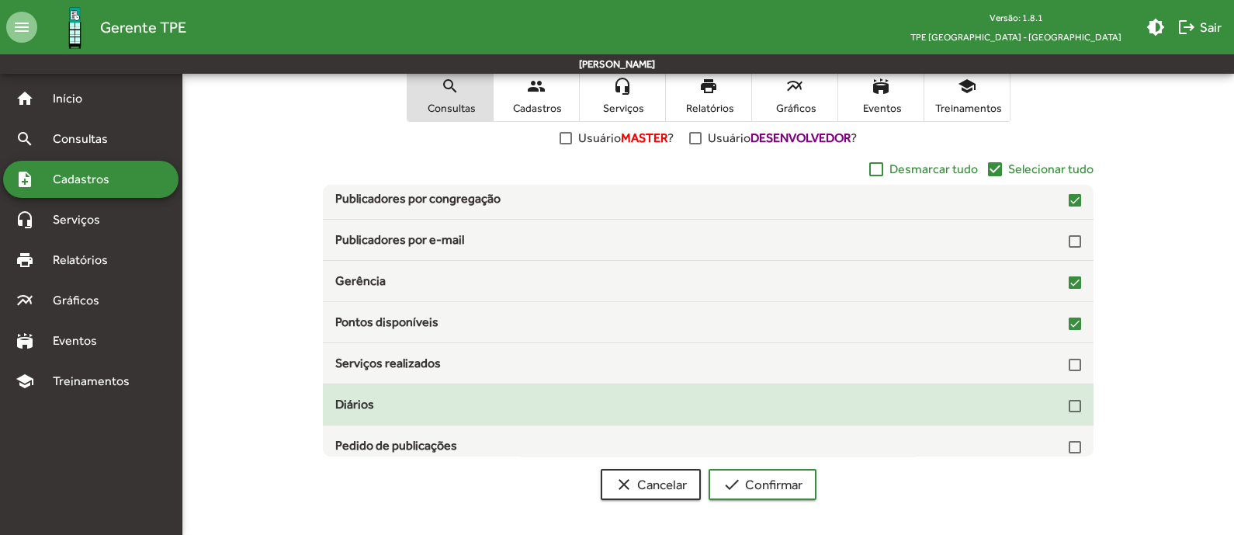
click at [1069, 407] on div at bounding box center [1075, 406] width 12 height 12
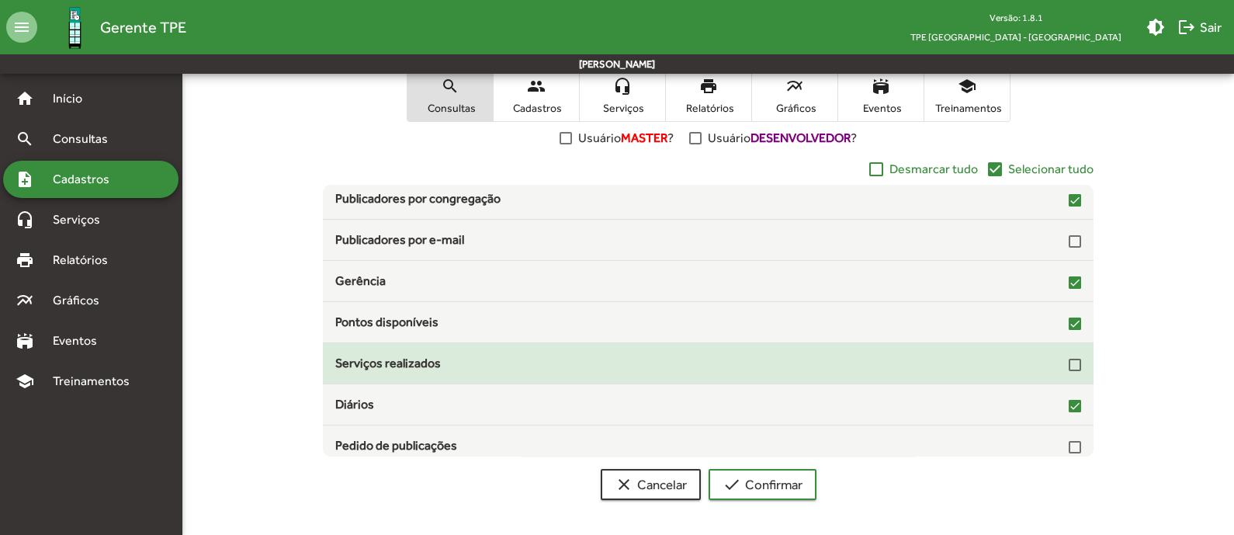
click at [1069, 359] on div at bounding box center [1075, 365] width 12 height 12
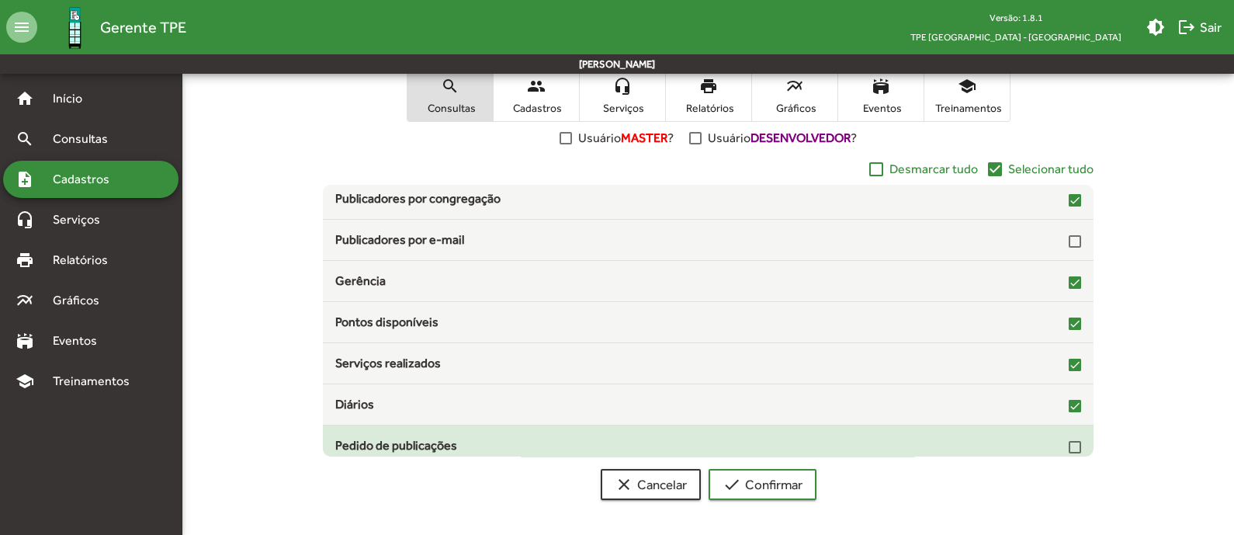
click at [1069, 444] on div at bounding box center [1075, 447] width 12 height 12
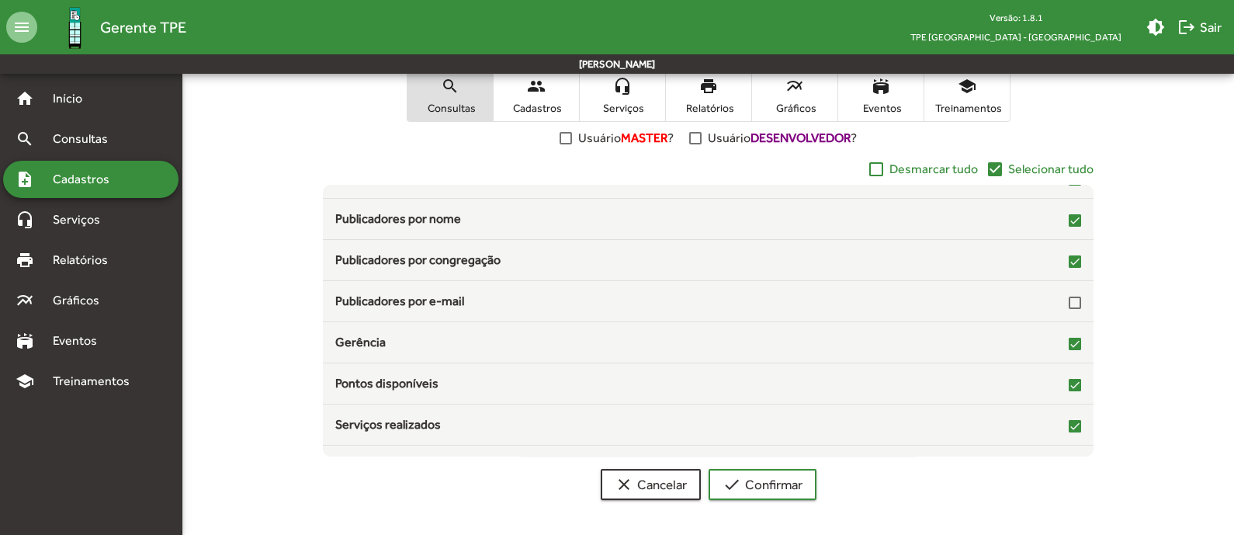
scroll to position [54, 0]
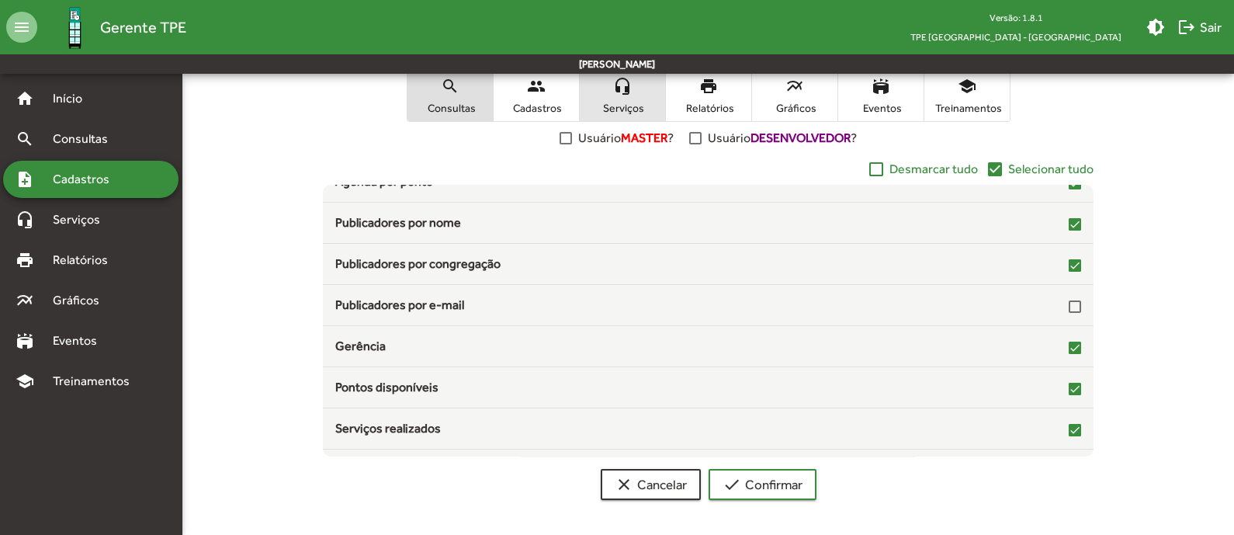
click at [644, 102] on span "Serviços" at bounding box center [623, 108] width 78 height 14
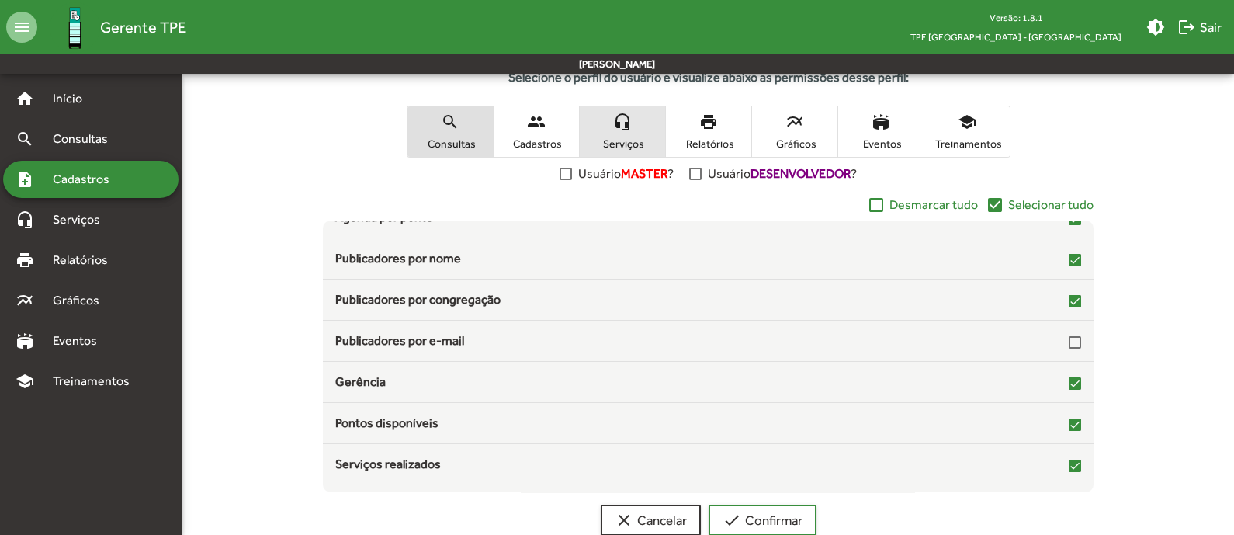
scroll to position [0, 0]
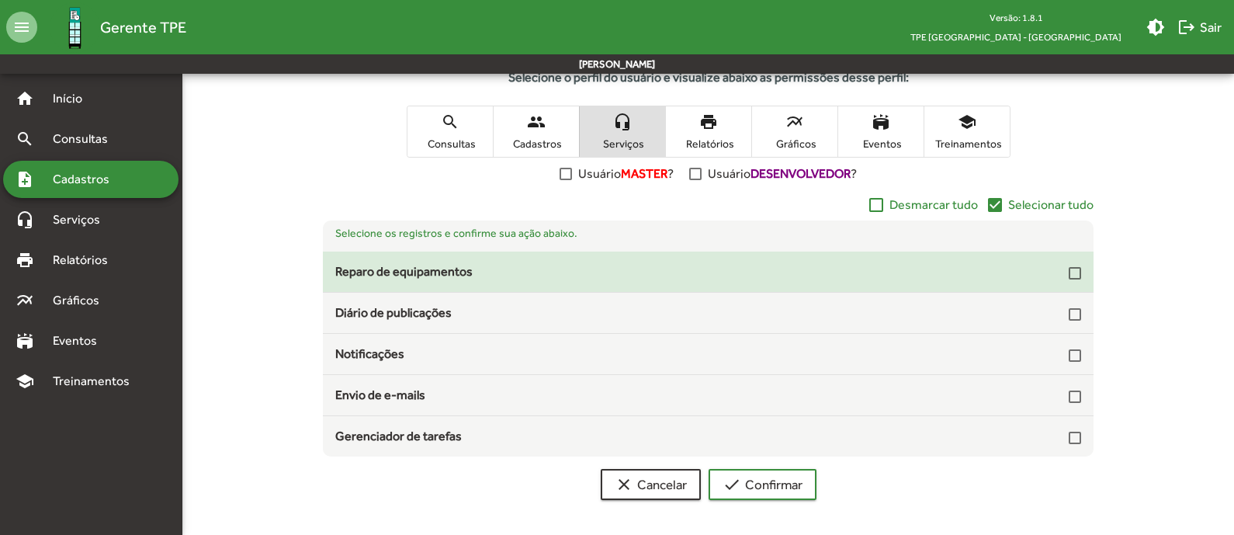
click at [1073, 277] on div at bounding box center [1075, 271] width 12 height 19
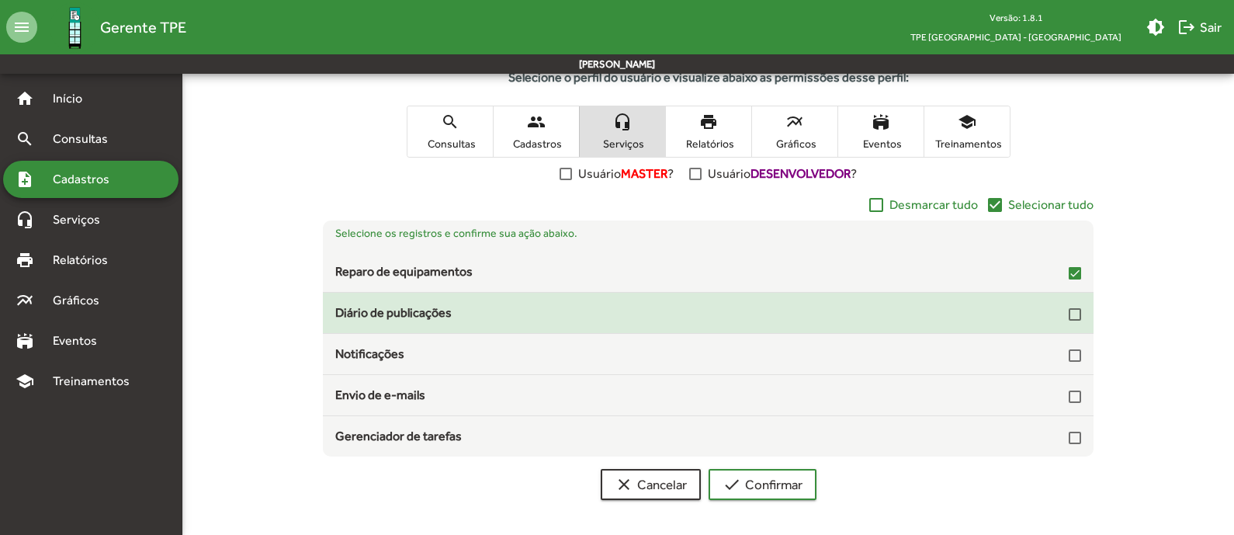
click at [1082, 321] on mat-list-item "Diário de publicações" at bounding box center [708, 313] width 770 height 41
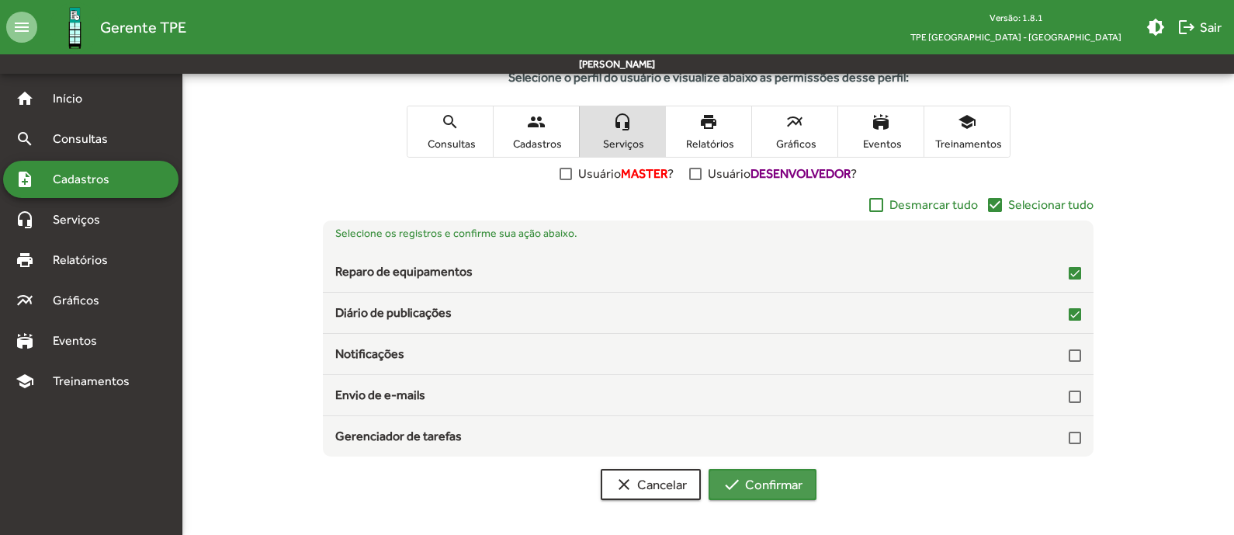
click at [740, 486] on mat-icon "check" at bounding box center [732, 484] width 19 height 19
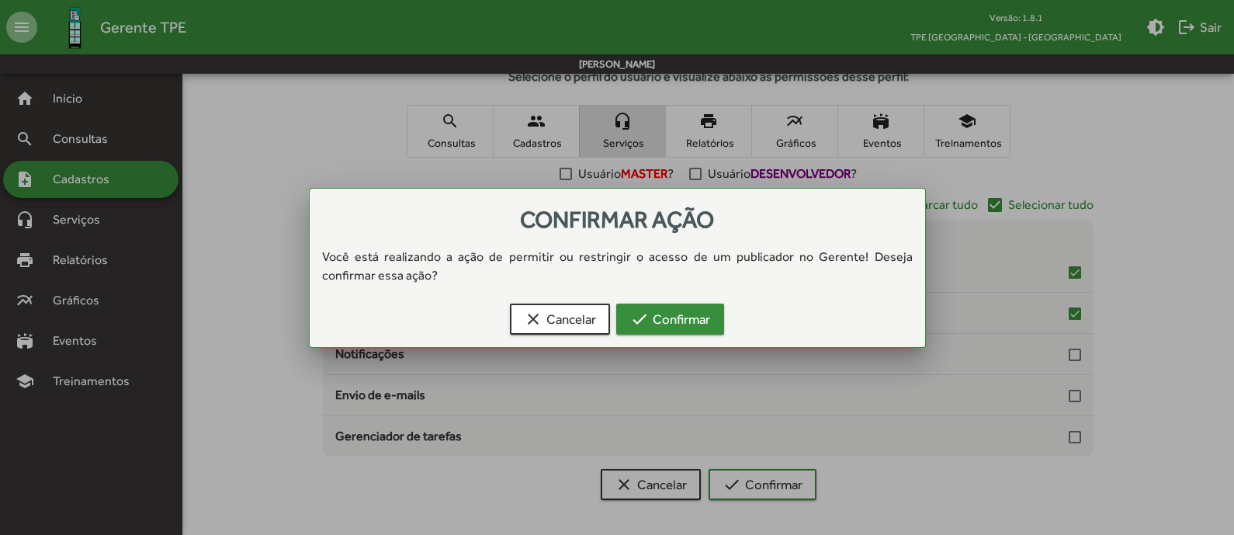
click at [652, 320] on span "check Confirmar" at bounding box center [670, 319] width 80 height 28
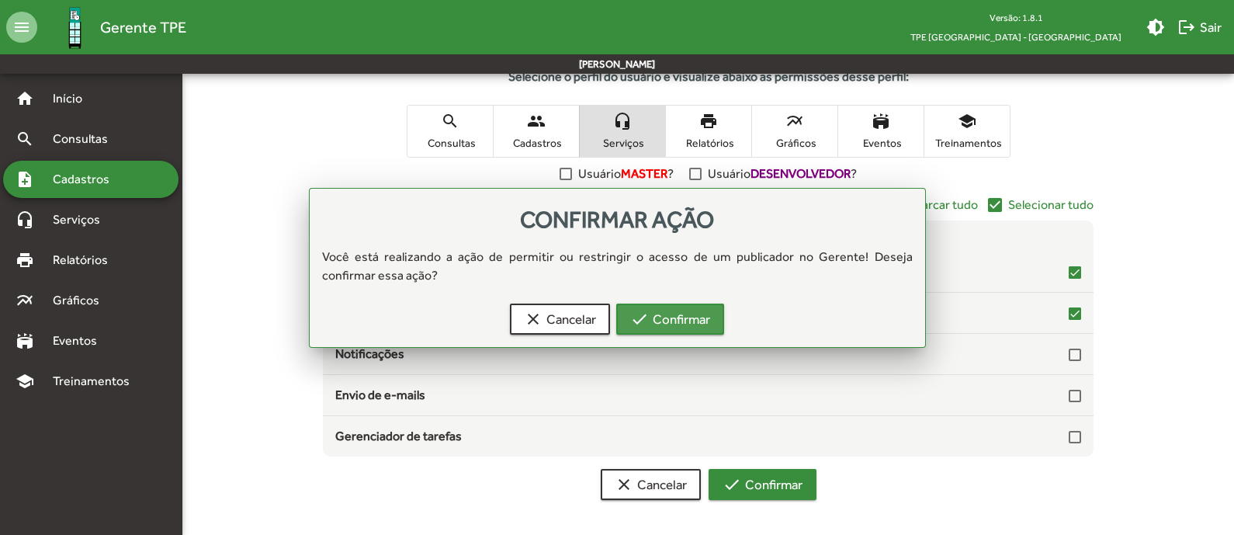
scroll to position [274, 0]
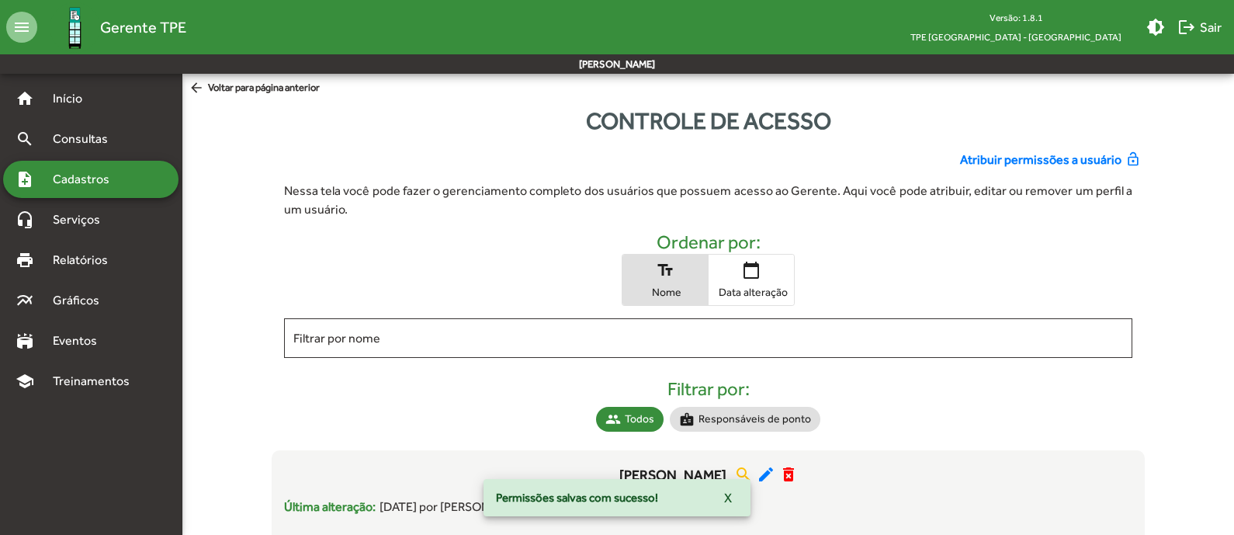
click at [95, 180] on span "Cadastros" at bounding box center [86, 179] width 86 height 19
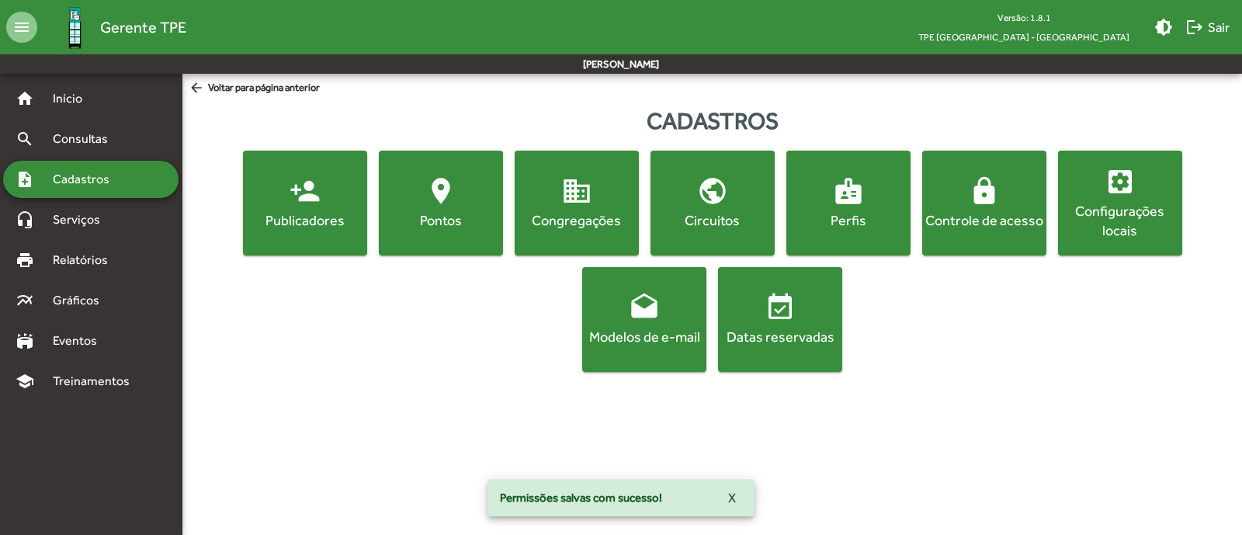
click at [453, 193] on mat-icon "location_on" at bounding box center [440, 190] width 31 height 31
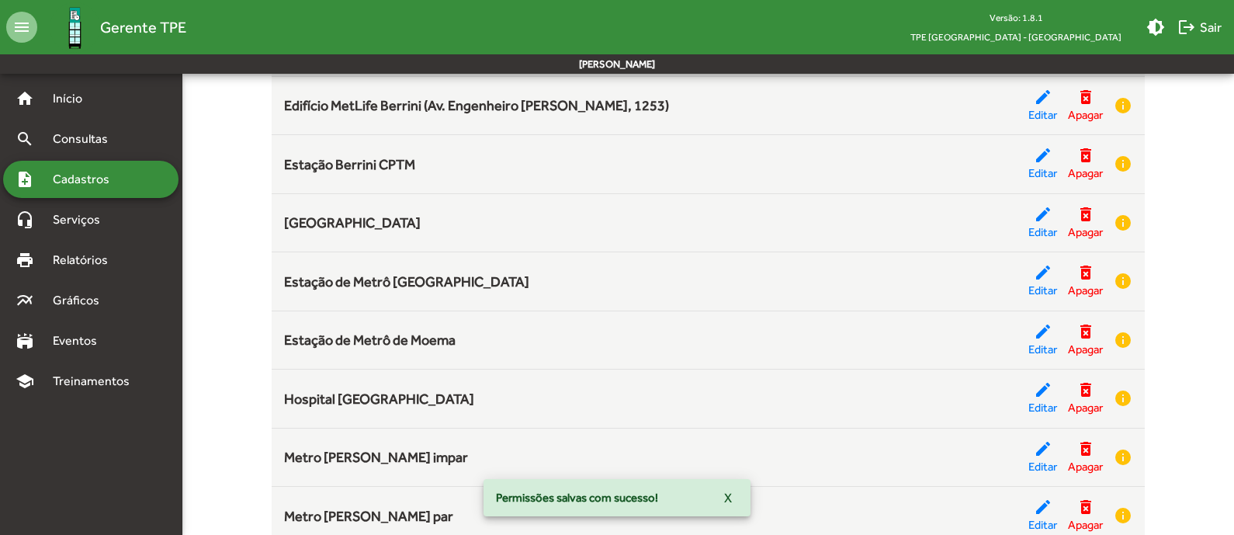
scroll to position [290, 0]
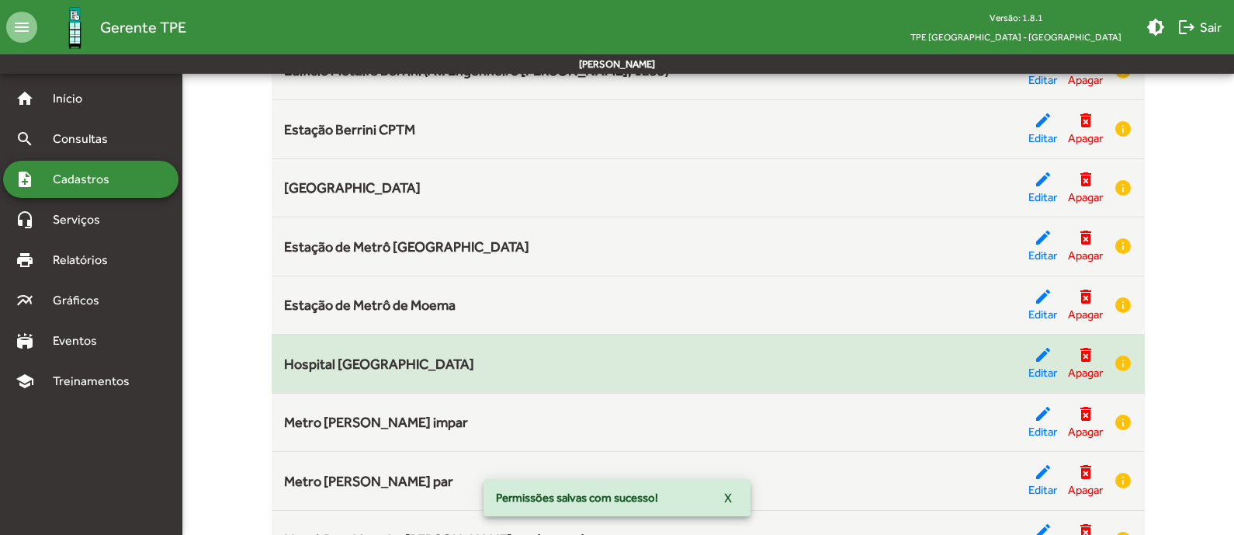
click at [421, 382] on mat-list-item "Hospital Campo Limpo edit Editar delete_forever Apagar info" at bounding box center [708, 363] width 873 height 59
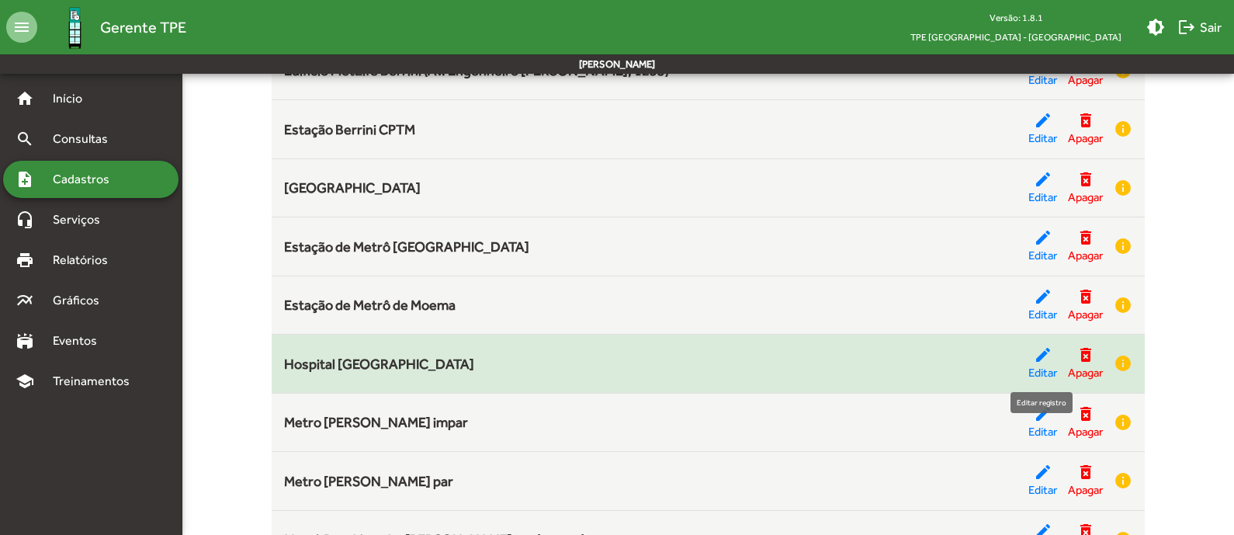
click at [1048, 362] on mat-icon "edit" at bounding box center [1043, 354] width 19 height 19
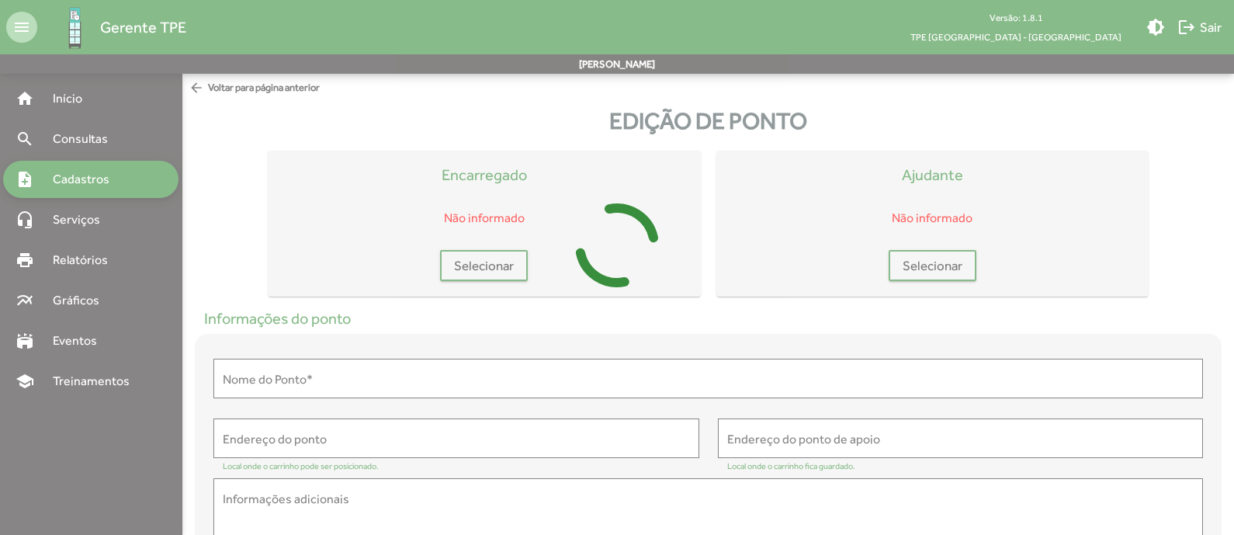
type input "**********"
type textarea "**********"
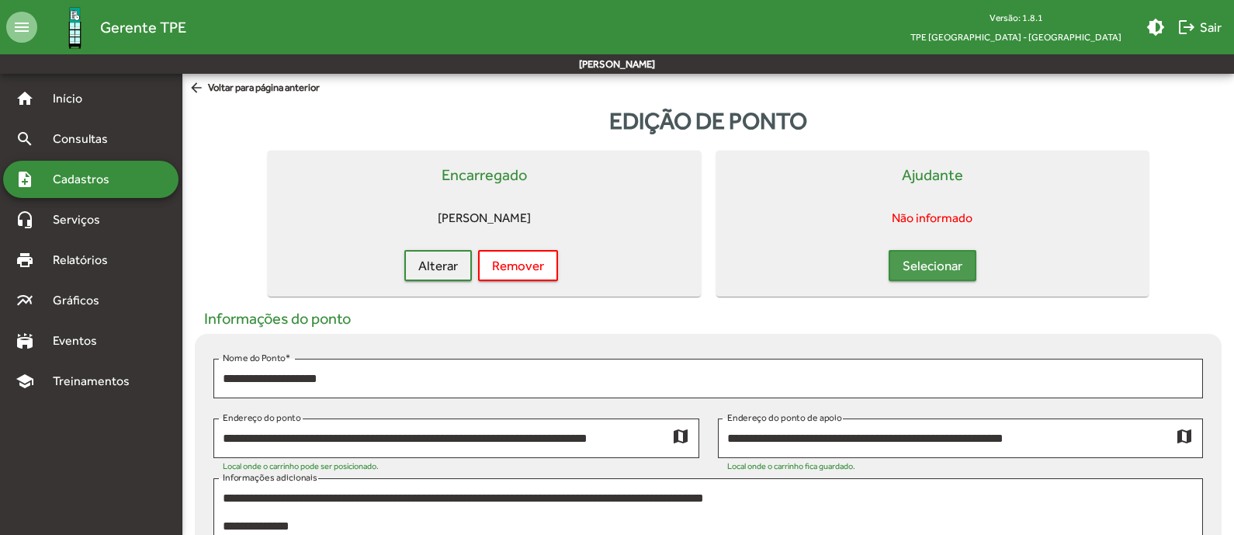
click at [937, 261] on span "Selecionar" at bounding box center [933, 265] width 60 height 28
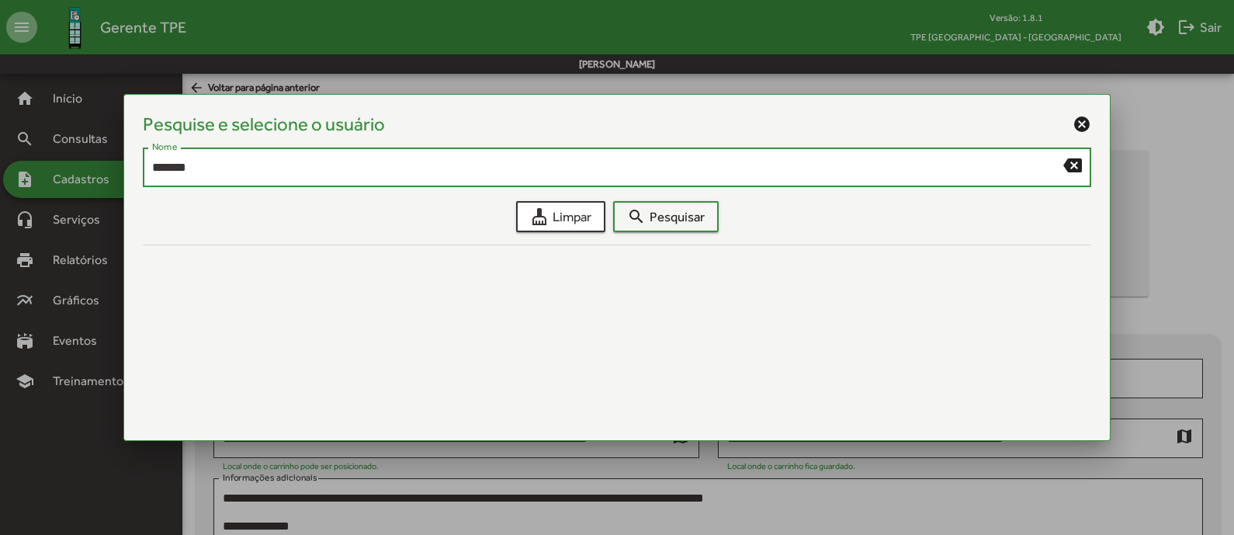
type input "*******"
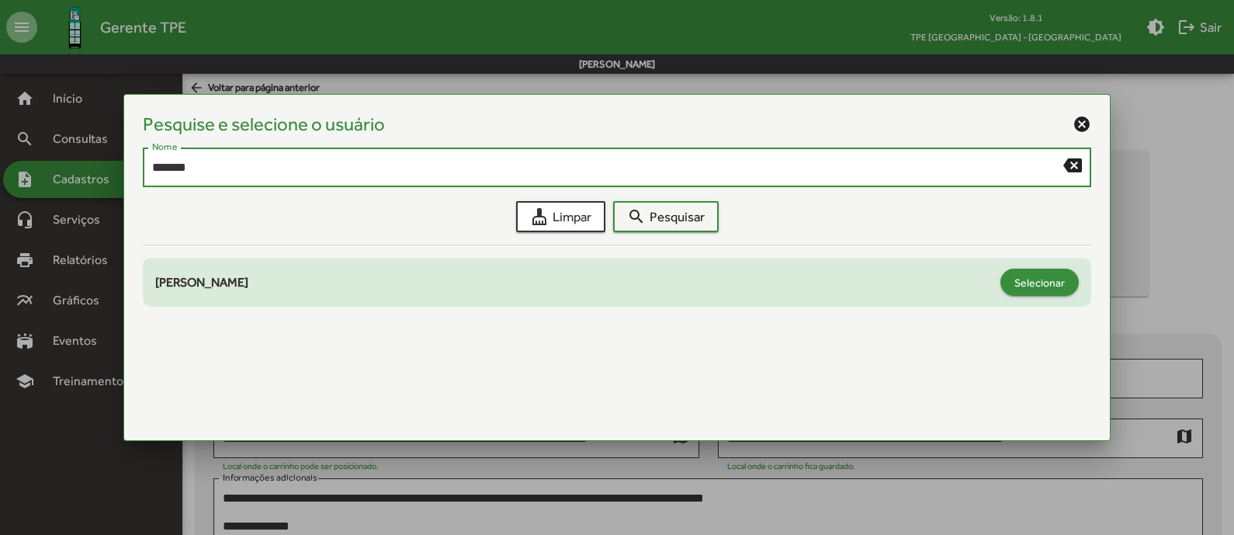
click at [1045, 278] on span "Selecionar" at bounding box center [1039, 283] width 50 height 28
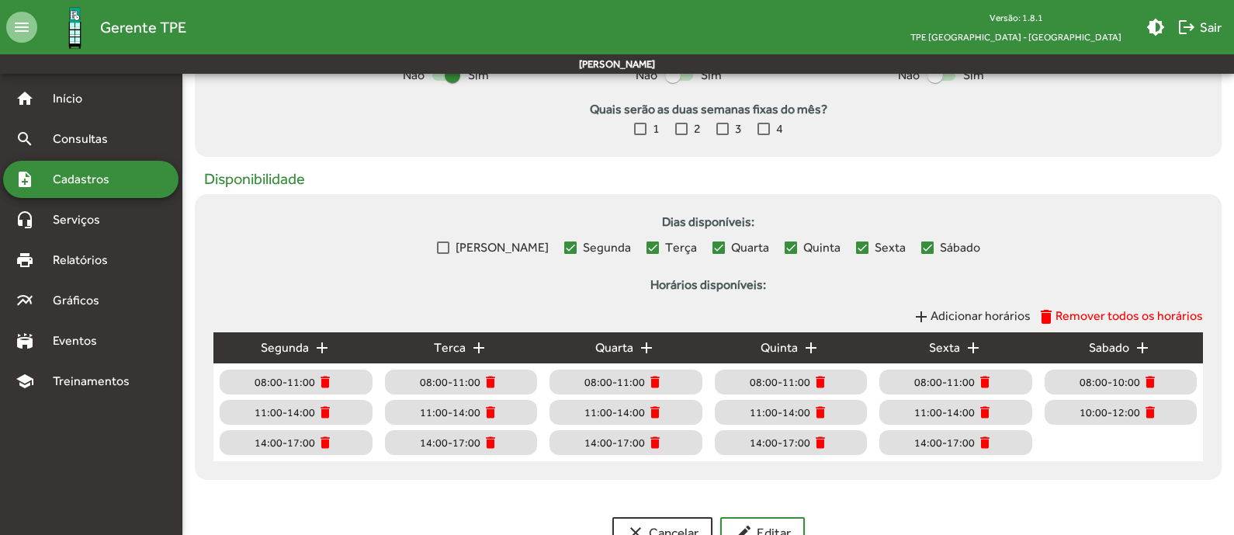
scroll to position [635, 0]
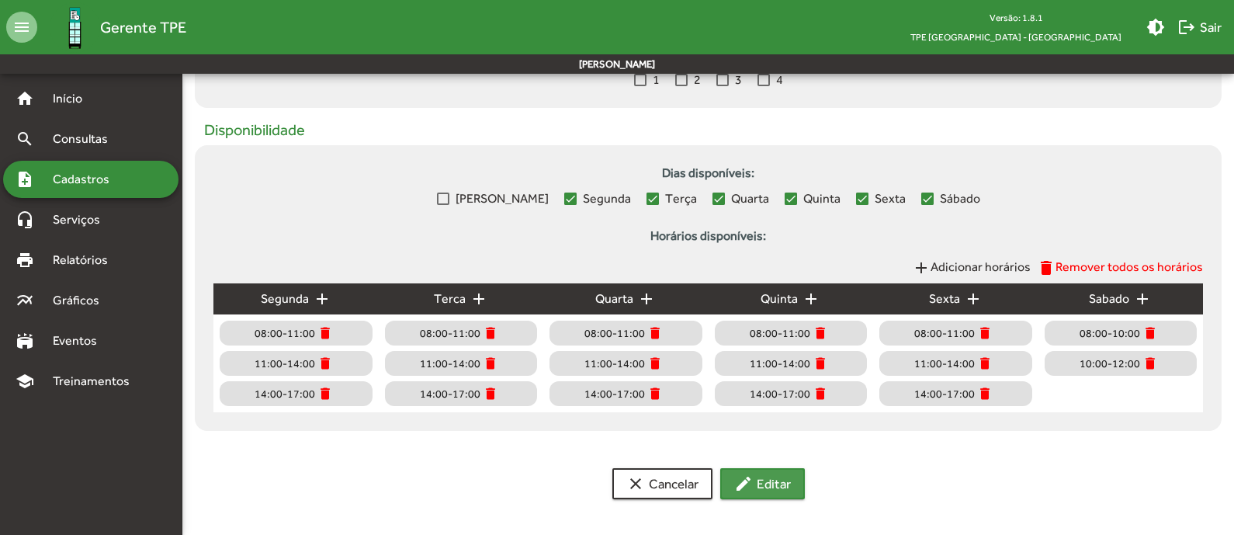
click at [772, 483] on span "edit Editar" at bounding box center [762, 484] width 57 height 28
